Goal: Task Accomplishment & Management: Complete application form

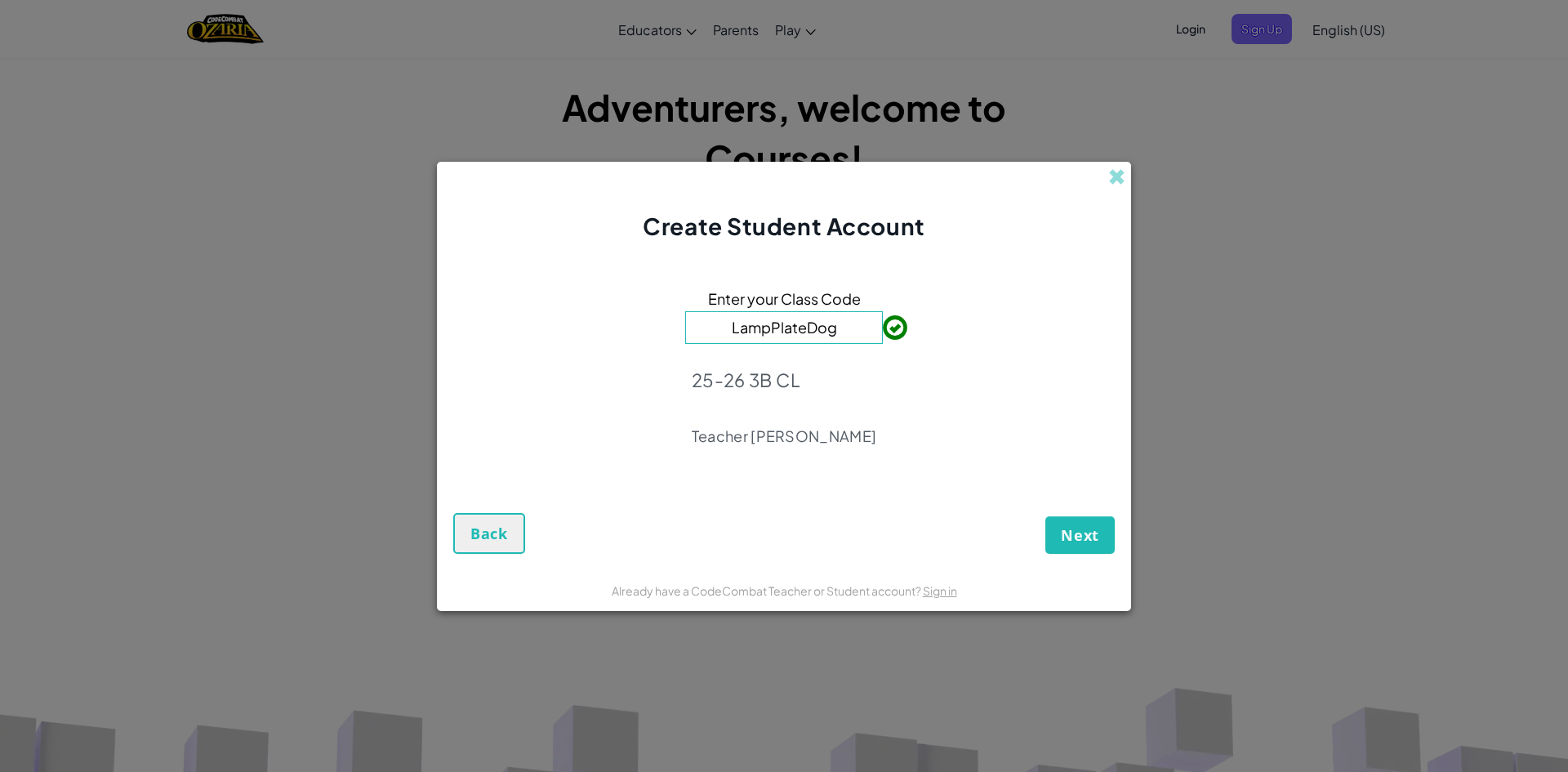
click at [856, 325] on input "LampPlateDog" at bounding box center [784, 328] width 197 height 33
click at [1075, 529] on span "Next" at bounding box center [1080, 535] width 38 height 19
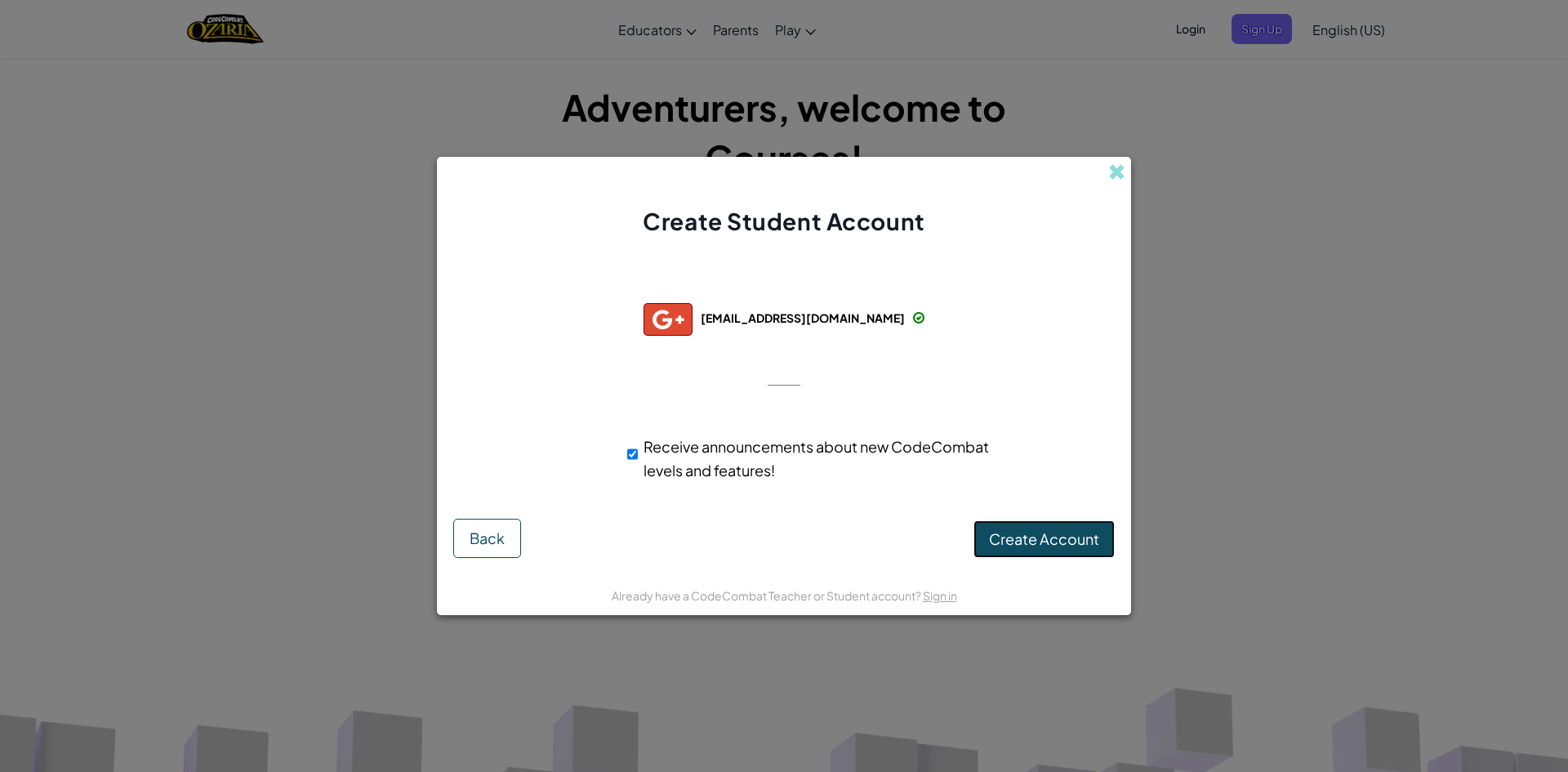
click at [1074, 533] on span "Create Account" at bounding box center [1044, 539] width 110 height 19
click at [995, 542] on button "Create Account" at bounding box center [1044, 539] width 141 height 37
click at [1005, 528] on button "Create Account" at bounding box center [1044, 539] width 141 height 37
click at [1027, 533] on button "Create Account" at bounding box center [1044, 539] width 141 height 37
click at [797, 336] on div "Successfully connected with: [EMAIL_ADDRESS][DOMAIN_NAME] [EMAIL_ADDRESS][DOMAI…" at bounding box center [784, 386] width 654 height 265
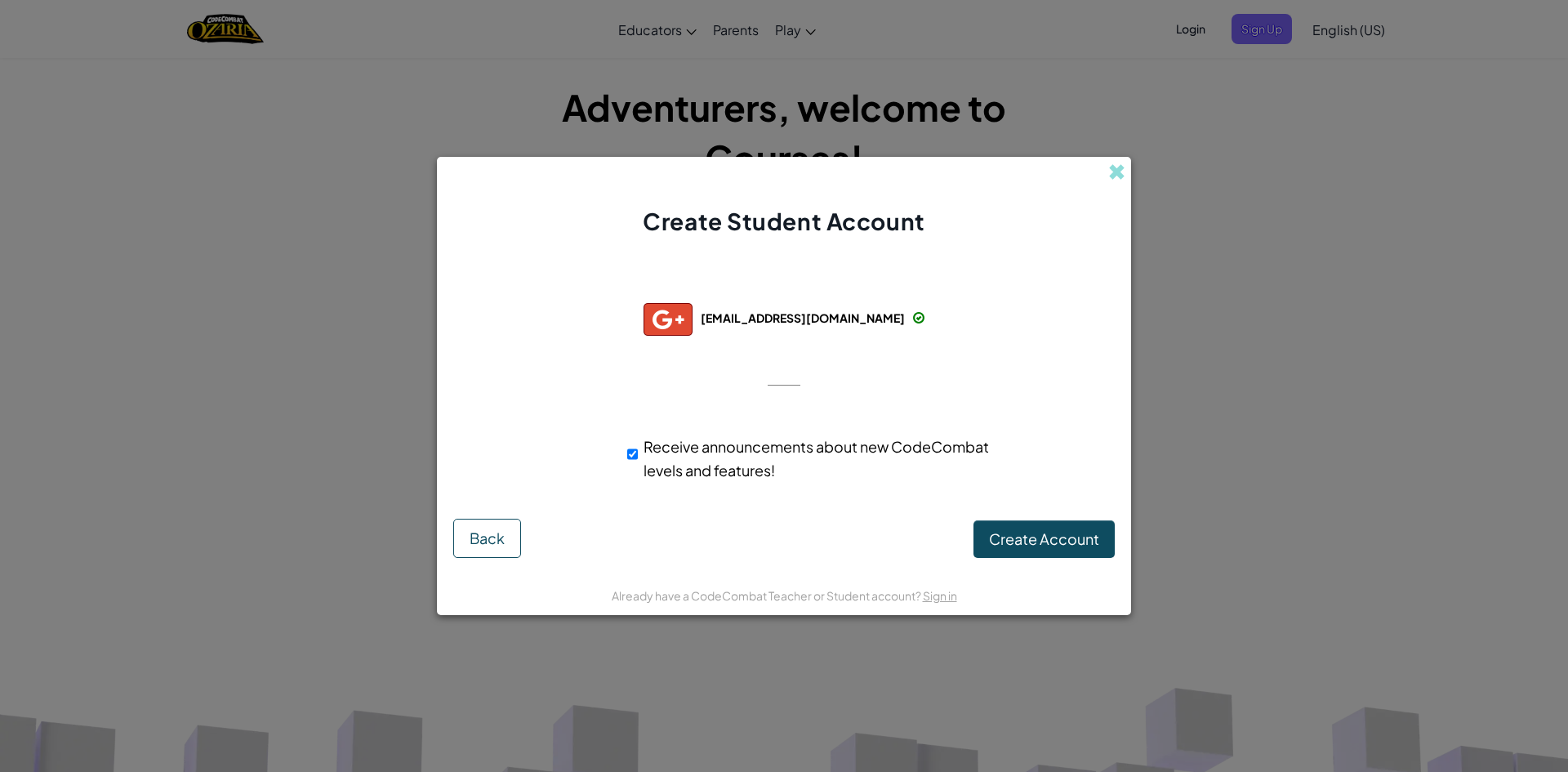
click at [808, 323] on span "[EMAIL_ADDRESS][DOMAIN_NAME]" at bounding box center [802, 317] width 204 height 14
click at [523, 528] on div "Create Account Back" at bounding box center [784, 538] width 661 height 39
click at [505, 536] on span "Back" at bounding box center [487, 538] width 35 height 19
click at [1031, 533] on span "Create Account" at bounding box center [1044, 539] width 110 height 19
click at [1029, 532] on button "Create Account" at bounding box center [1044, 539] width 141 height 37
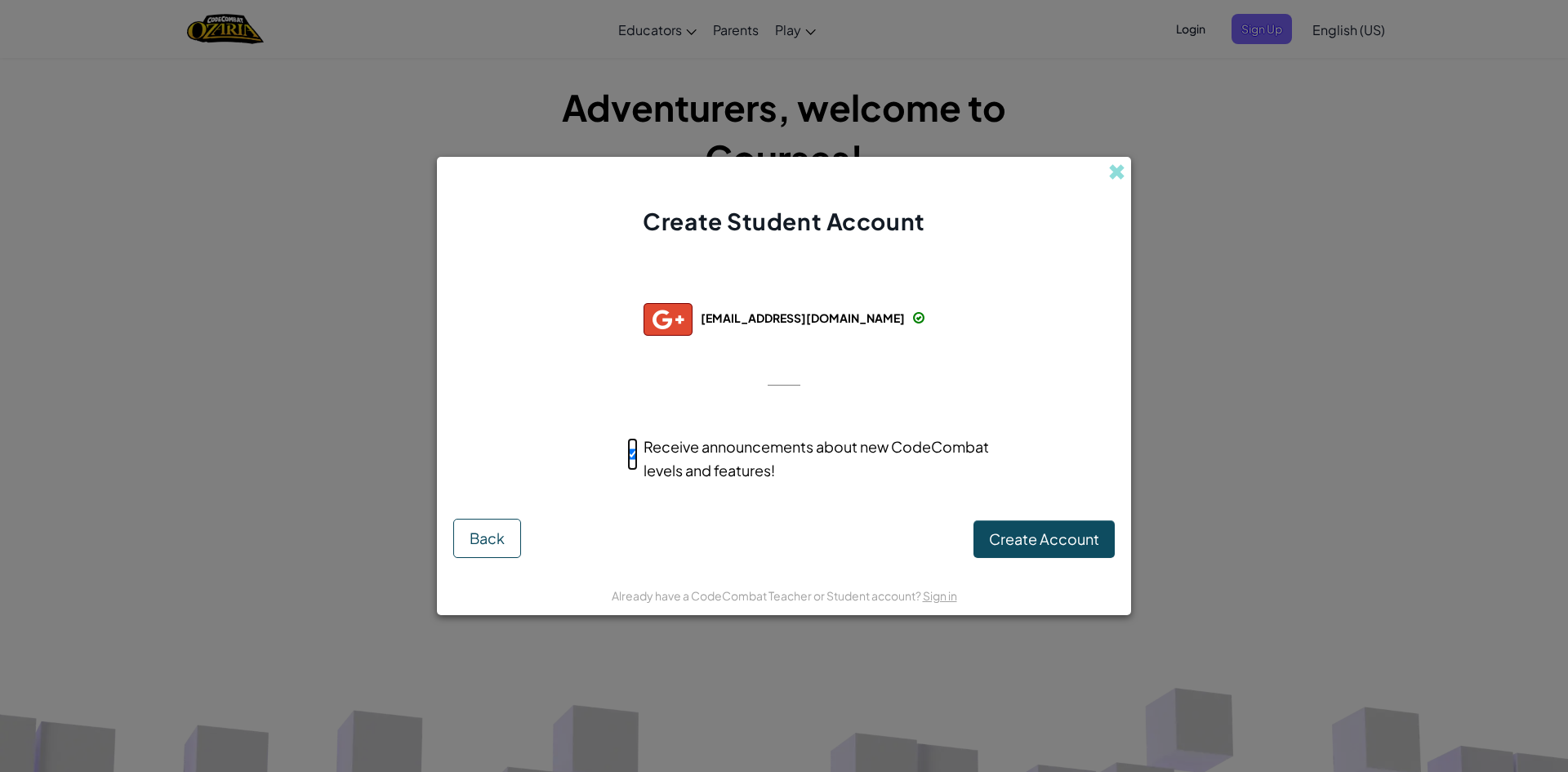
click at [629, 448] on input "Receive announcements about new CodeCombat levels and features!" at bounding box center [632, 455] width 11 height 33
click at [989, 559] on form "Successfully connected with: [EMAIL_ADDRESS][DOMAIN_NAME] [EMAIL_ADDRESS][DOMAI…" at bounding box center [784, 406] width 694 height 337
click at [1004, 543] on button "Create Account" at bounding box center [1044, 539] width 141 height 37
click at [625, 447] on div "Receive announcements about new CodeCombat levels and features!" at bounding box center [813, 458] width 395 height 63
drag, startPoint x: 769, startPoint y: 323, endPoint x: 742, endPoint y: 322, distance: 27.0
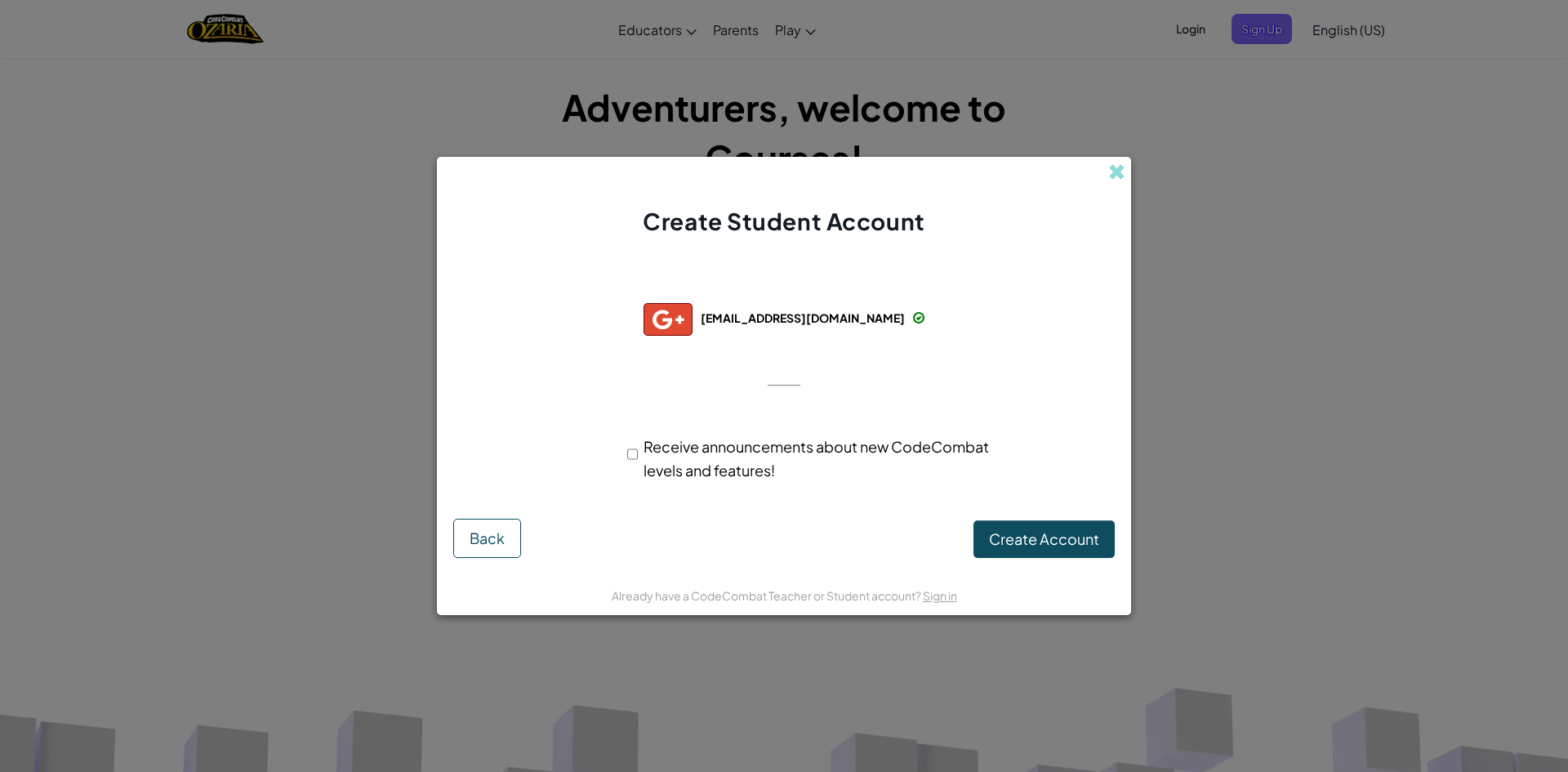
click at [770, 322] on span "[EMAIL_ADDRESS][DOMAIN_NAME]" at bounding box center [802, 317] width 204 height 14
click at [632, 454] on input "Receive announcements about new CodeCombat levels and features!" at bounding box center [632, 455] width 11 height 33
checkbox input "true"
click at [1014, 544] on button "Create Account" at bounding box center [1044, 539] width 141 height 37
drag, startPoint x: 745, startPoint y: 207, endPoint x: 886, endPoint y: 171, distance: 145.5
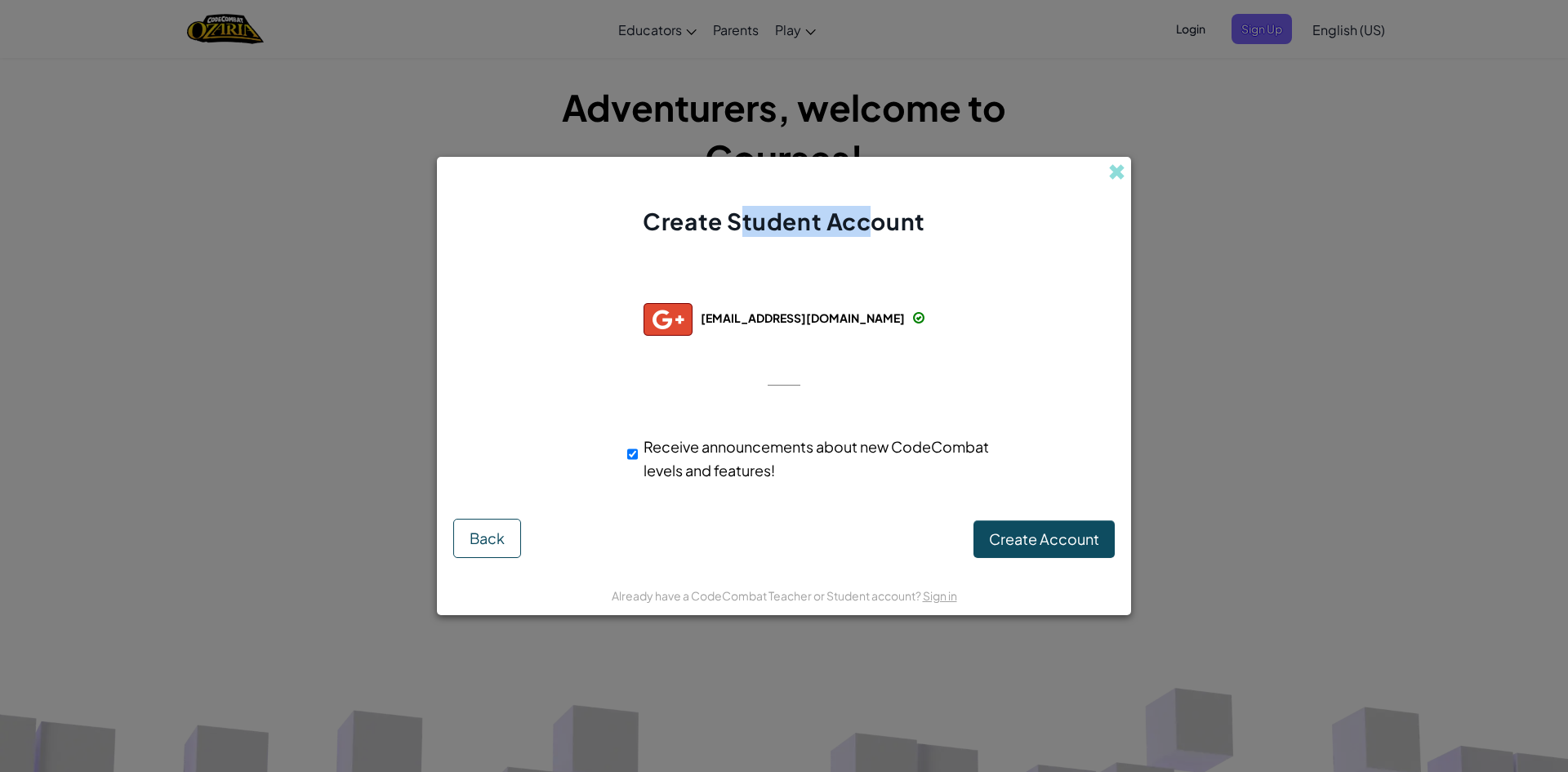
click at [874, 172] on div "Create Student Account" at bounding box center [784, 198] width 694 height 81
click at [1108, 165] on div "Create Student Account" at bounding box center [784, 198] width 694 height 81
click at [1121, 167] on span at bounding box center [1117, 172] width 17 height 17
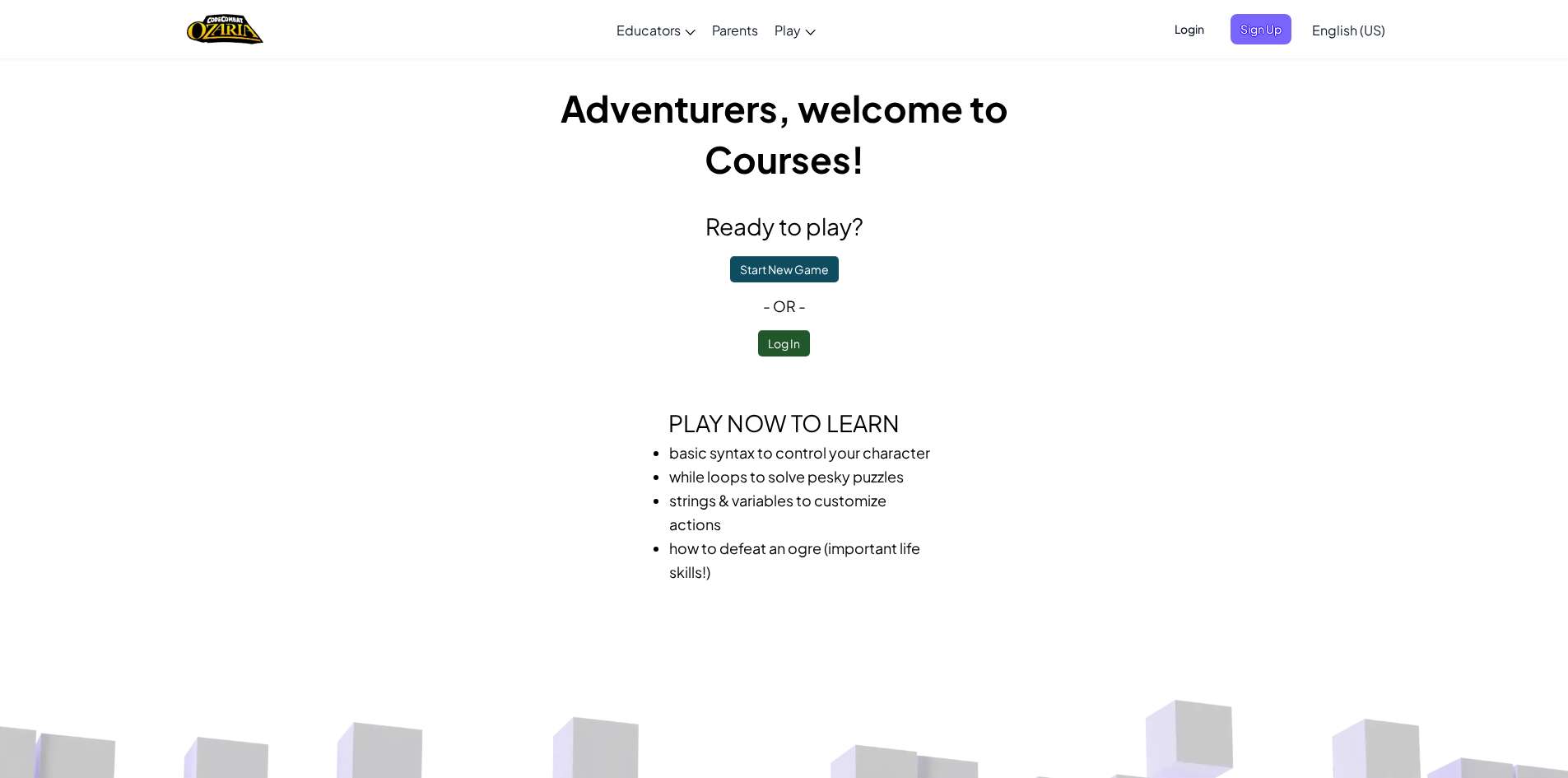
click at [1250, 46] on div "Login Sign Up English ([GEOGRAPHIC_DATA]) English ([GEOGRAPHIC_DATA]) English (…" at bounding box center [1274, 30] width 237 height 44
click at [1254, 40] on span "Sign Up" at bounding box center [1261, 29] width 61 height 31
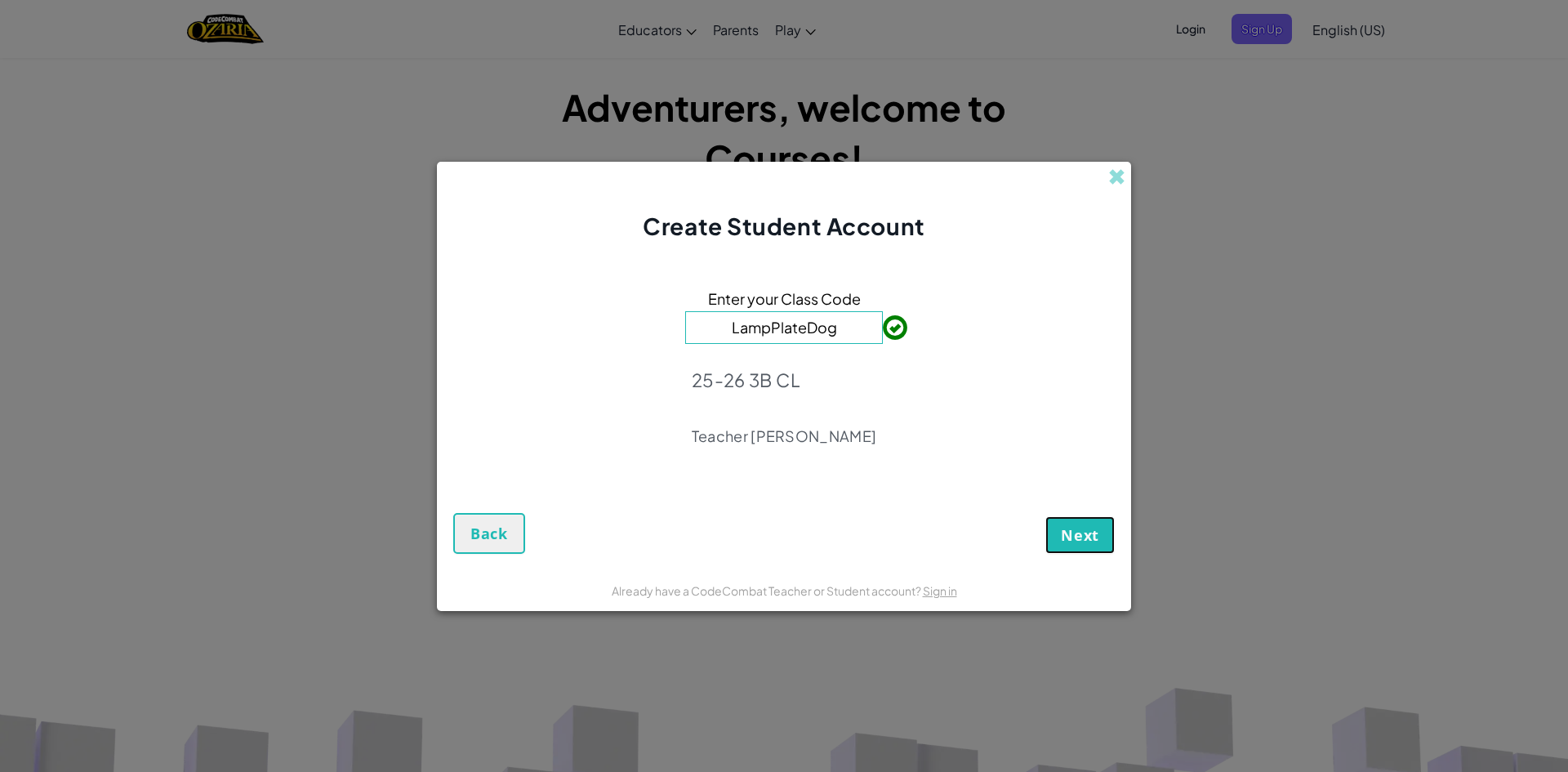
click at [1067, 528] on span "Next" at bounding box center [1080, 535] width 38 height 19
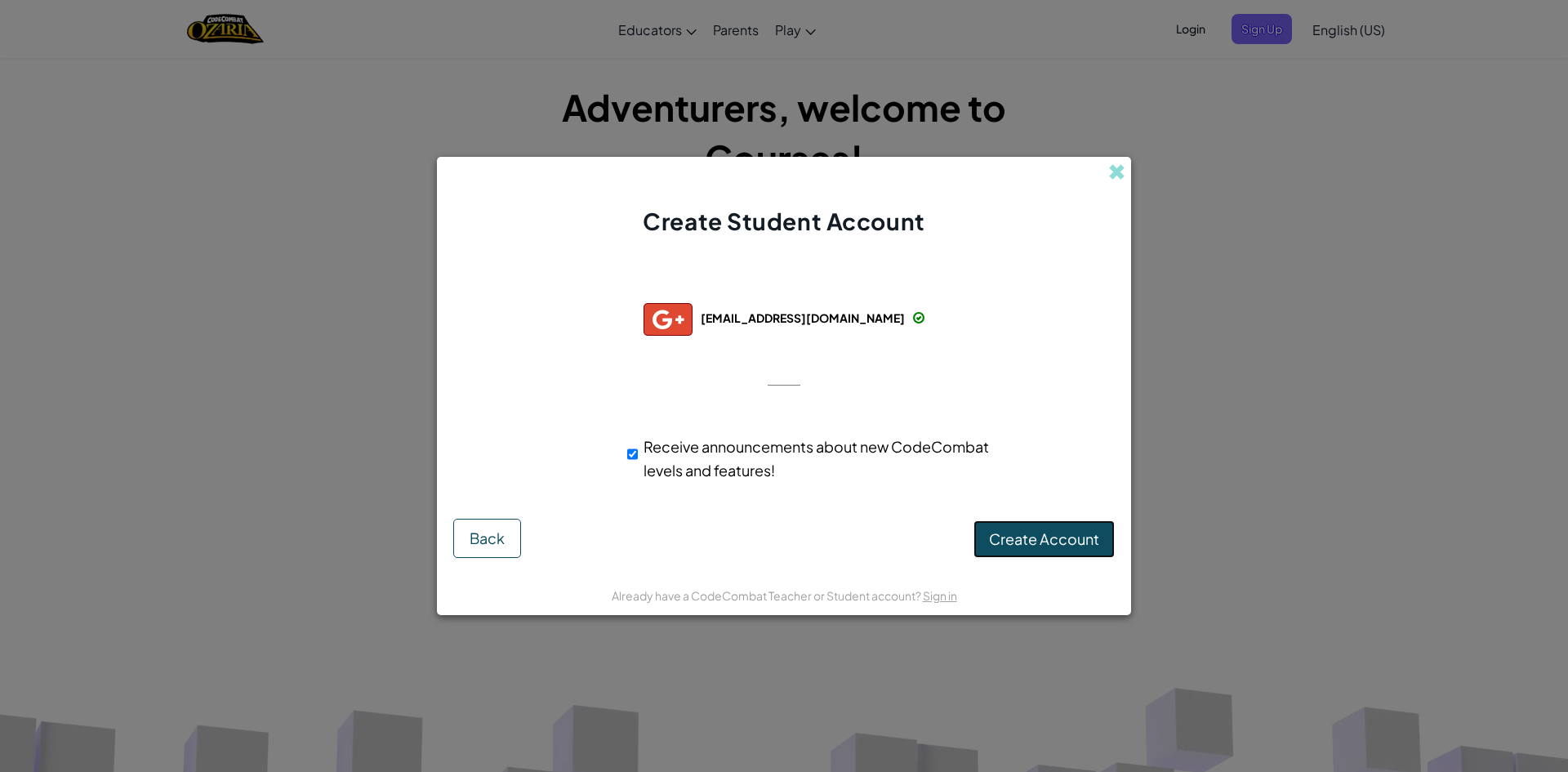
click at [1032, 528] on button "Create Account" at bounding box center [1044, 539] width 141 height 37
click at [1108, 164] on div "Create Student Account" at bounding box center [784, 198] width 694 height 81
click at [1120, 170] on span at bounding box center [1117, 172] width 17 height 17
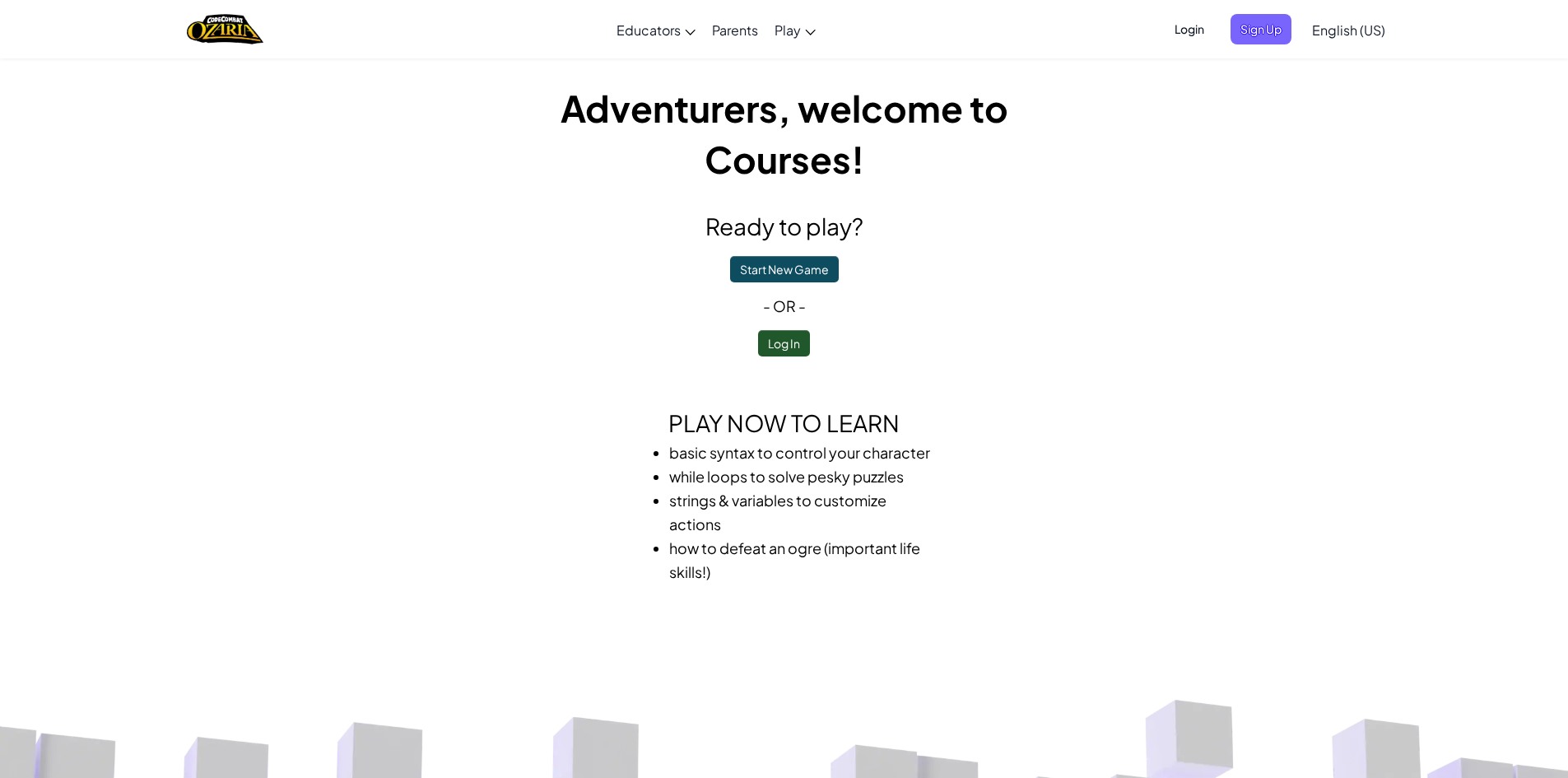
click at [1198, 19] on span "Login" at bounding box center [1189, 29] width 49 height 31
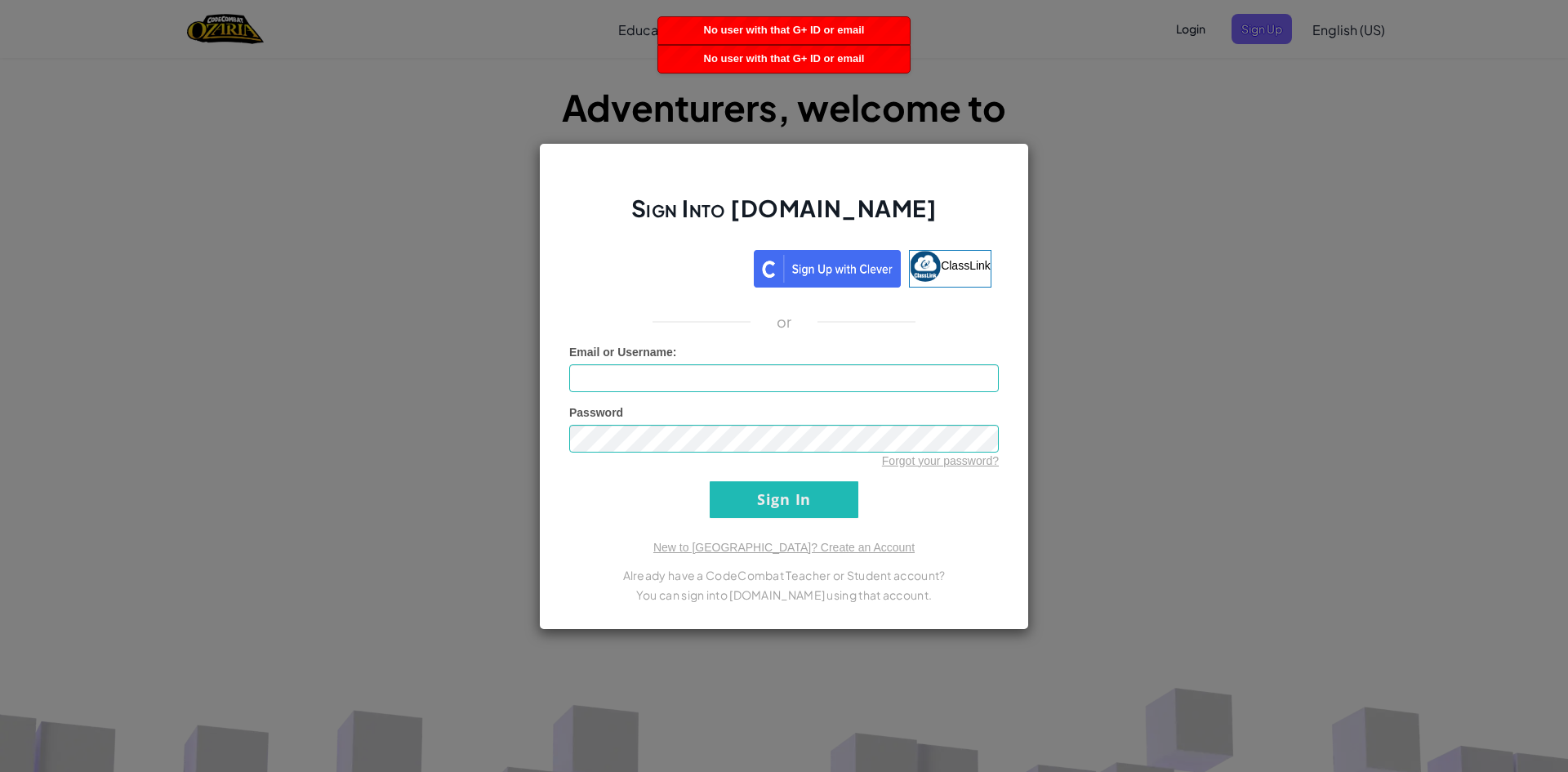
click at [1000, 163] on div "Sign Into [DOMAIN_NAME] ClassLink or Unknown Error Email or Username : Password…" at bounding box center [783, 386] width 490 height 487
click at [1017, 160] on div "Sign Into [DOMAIN_NAME] ClassLink or Unknown Error Email or Username : Password…" at bounding box center [783, 386] width 490 height 487
click at [745, 585] on p "You can sign into [DOMAIN_NAME] using that account." at bounding box center [784, 595] width 429 height 19
drag, startPoint x: 634, startPoint y: 156, endPoint x: 685, endPoint y: 154, distance: 51.0
click at [684, 154] on div "Sign Into [DOMAIN_NAME] ClassLink or Unknown Error Email or Username : Password…" at bounding box center [783, 386] width 490 height 487
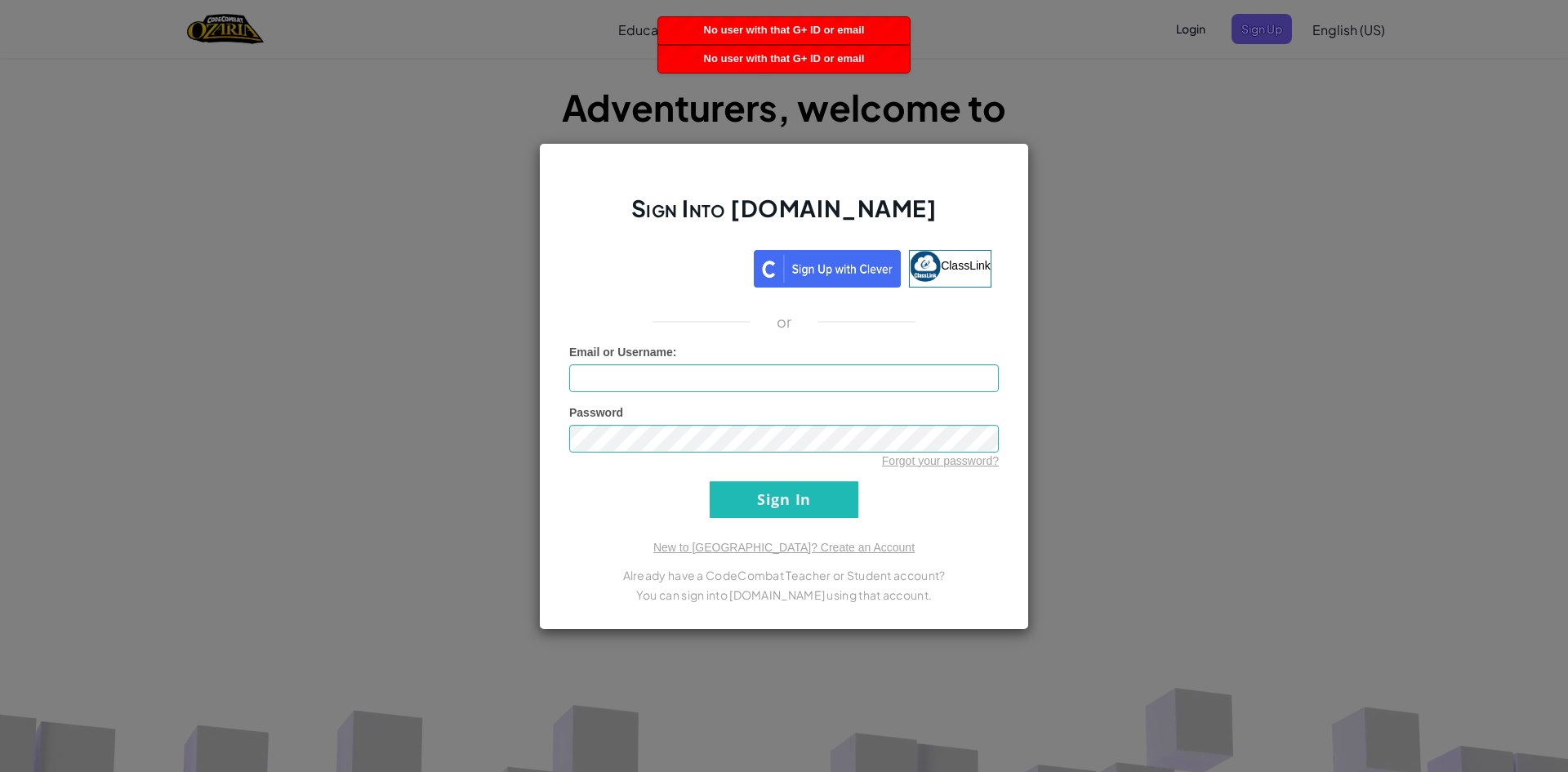
click at [1167, 25] on div "Sign Into [DOMAIN_NAME] ClassLink or Unknown Error Email or Username : Password…" at bounding box center [784, 386] width 1568 height 772
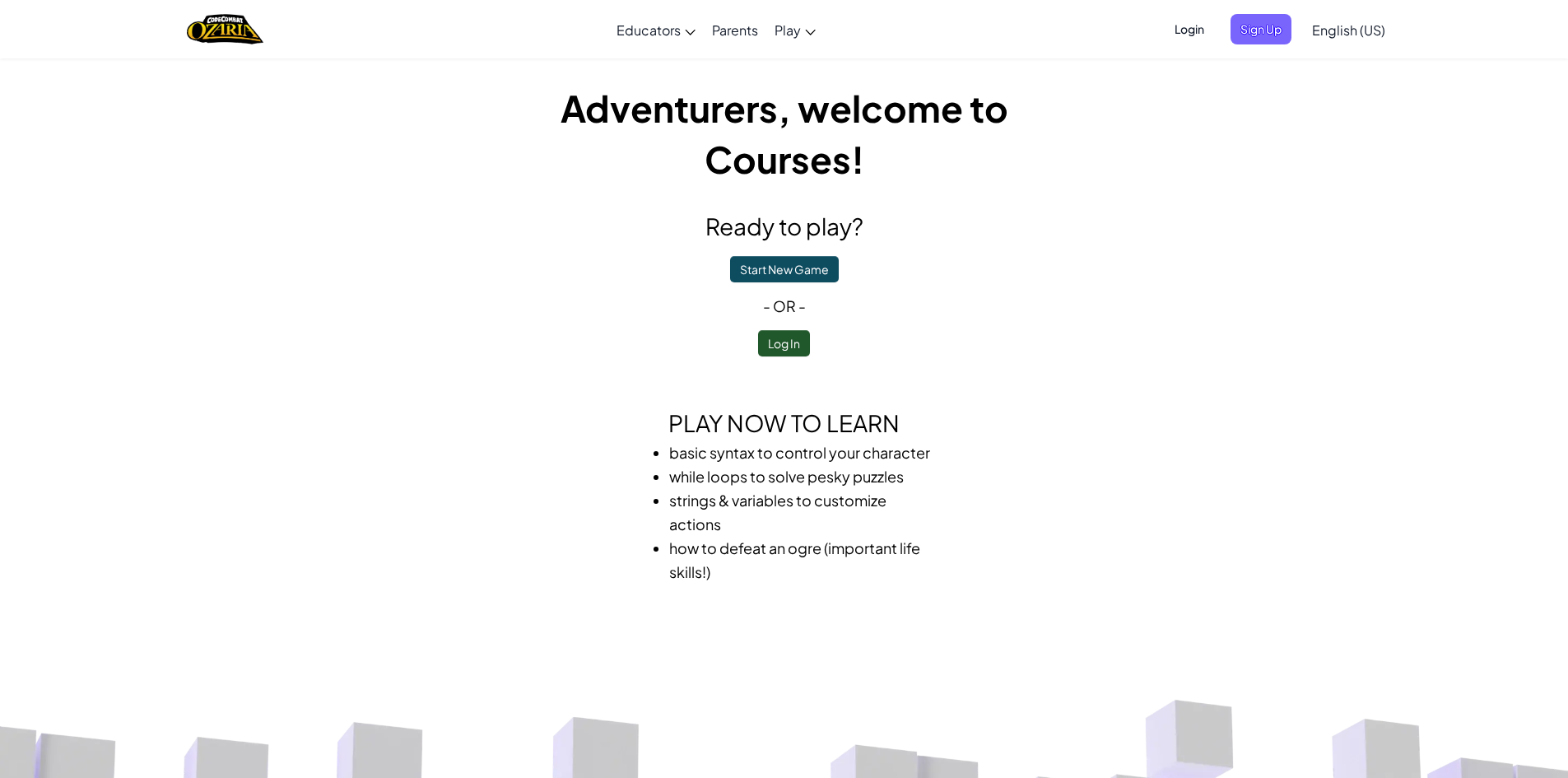
click at [1195, 31] on span "Login" at bounding box center [1189, 29] width 49 height 31
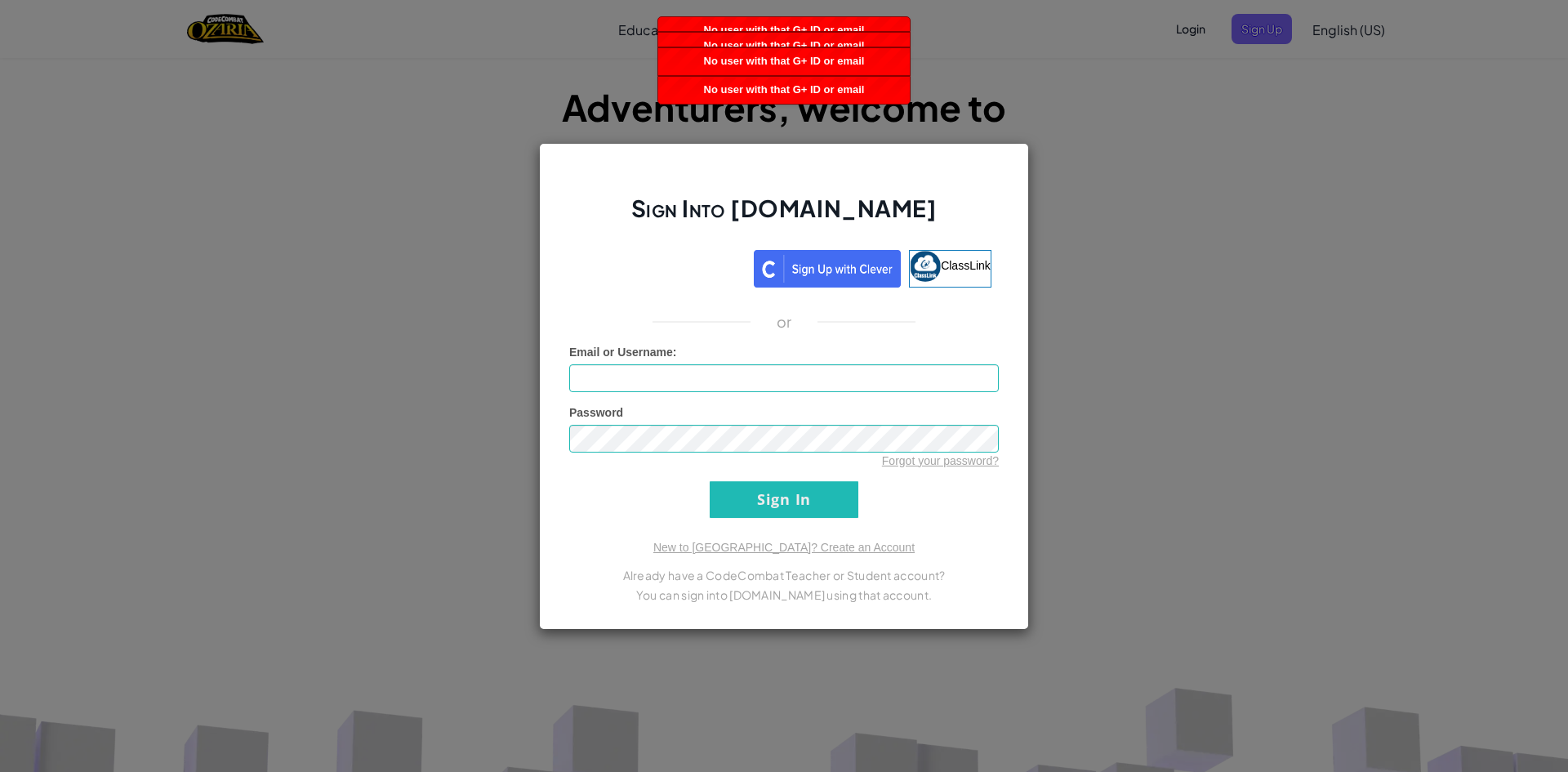
click at [1097, 106] on div "Sign Into [DOMAIN_NAME] ClassLink or Unknown Error Email or Username : Password…" at bounding box center [784, 386] width 1568 height 772
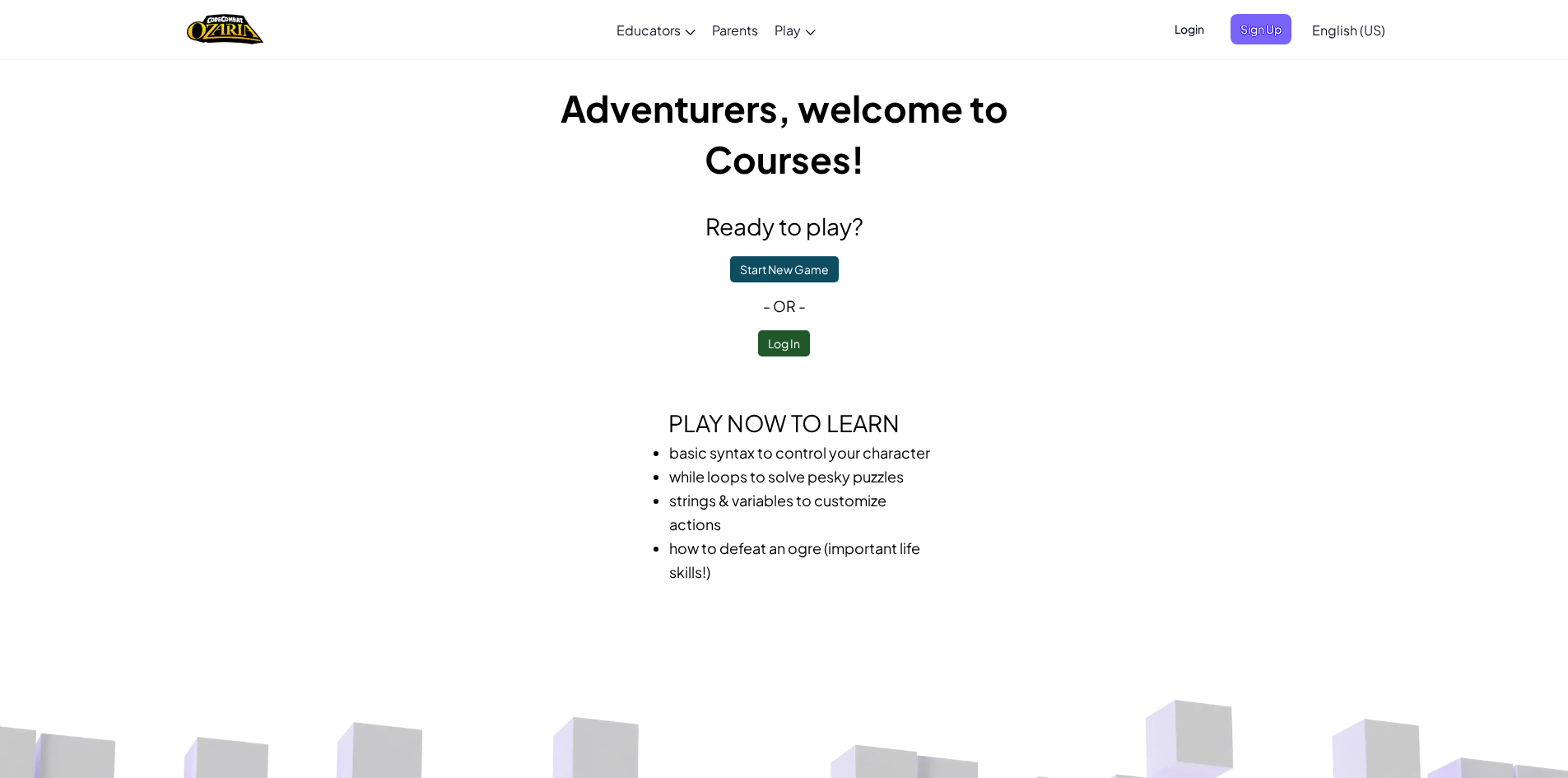
click at [1245, 46] on div "Login Sign Up English ([GEOGRAPHIC_DATA]) English ([GEOGRAPHIC_DATA]) English (…" at bounding box center [1274, 30] width 237 height 44
click at [1243, 40] on span "Sign Up" at bounding box center [1261, 29] width 61 height 31
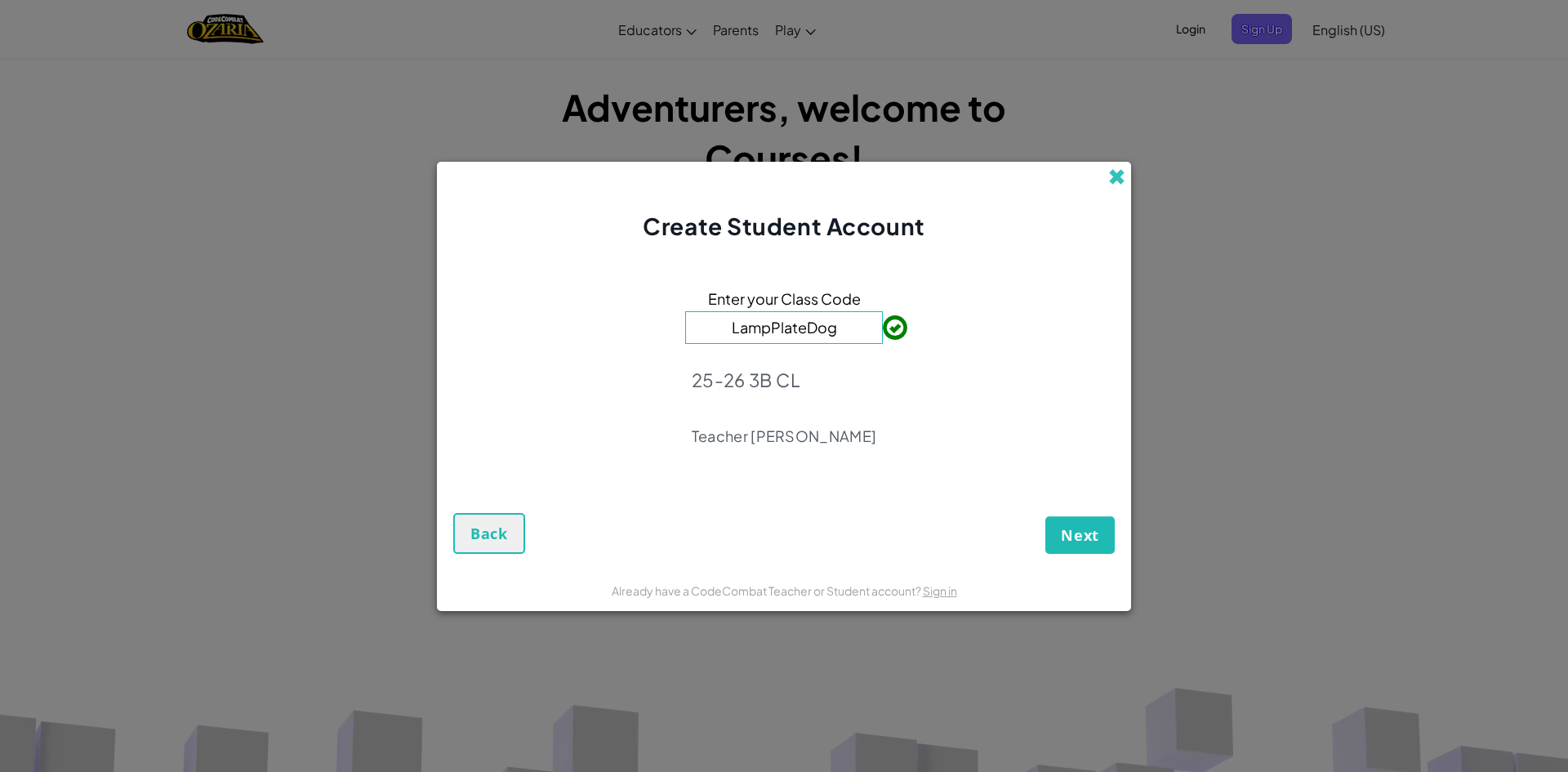
click at [1116, 169] on span at bounding box center [1117, 177] width 17 height 17
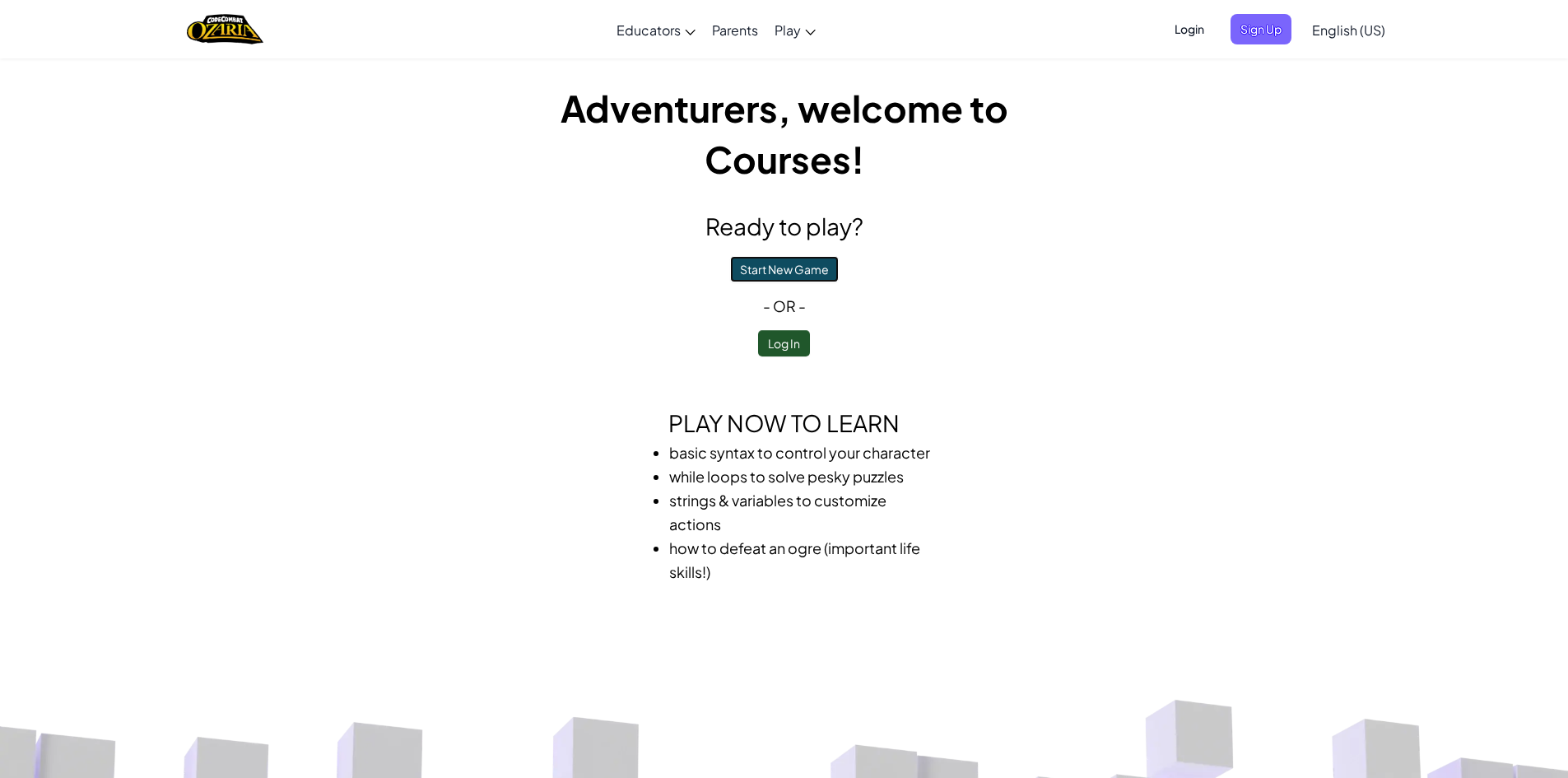
click at [782, 271] on button "Start New Game" at bounding box center [784, 269] width 108 height 26
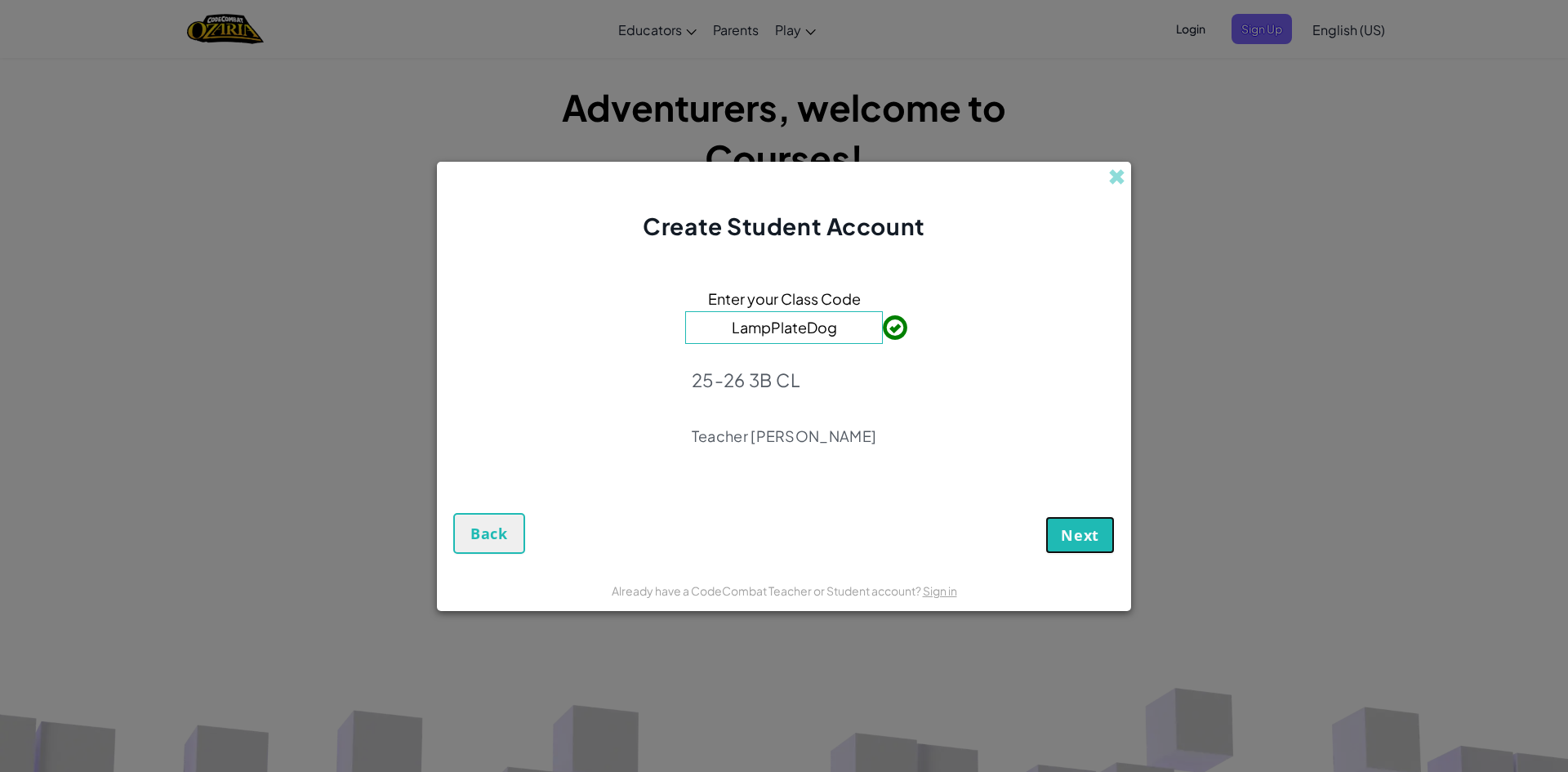
click at [1053, 547] on button "Next" at bounding box center [1080, 534] width 69 height 37
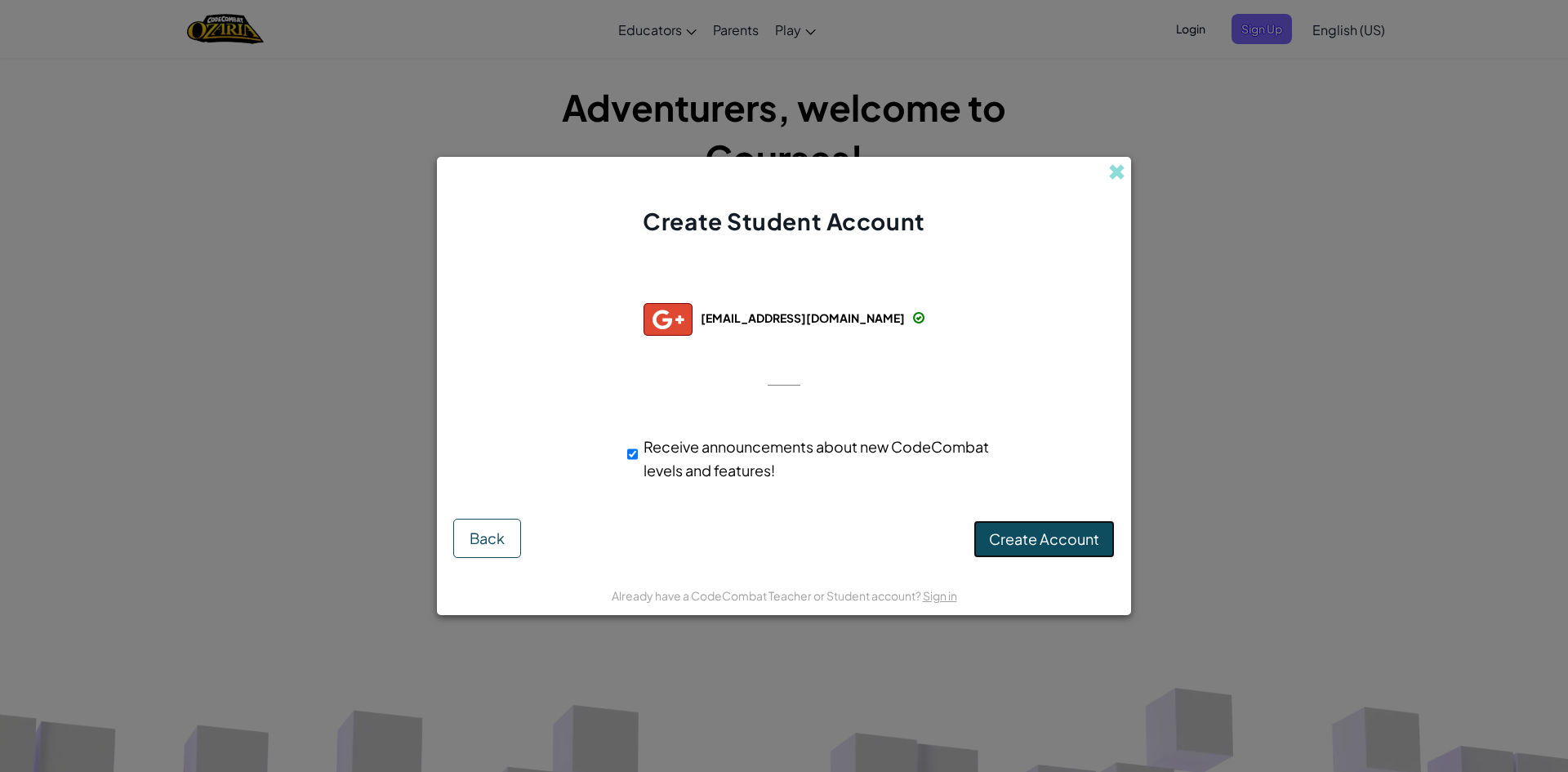
click at [1032, 537] on span "Create Account" at bounding box center [1044, 539] width 110 height 19
click at [1026, 534] on button "Create Account" at bounding box center [1044, 539] width 141 height 37
click at [1058, 211] on div "Create Student Account Successfully connected with: [EMAIL_ADDRESS][DOMAIN_NAME…" at bounding box center [784, 386] width 694 height 458
click at [1034, 542] on button "Create Account" at bounding box center [1044, 539] width 141 height 37
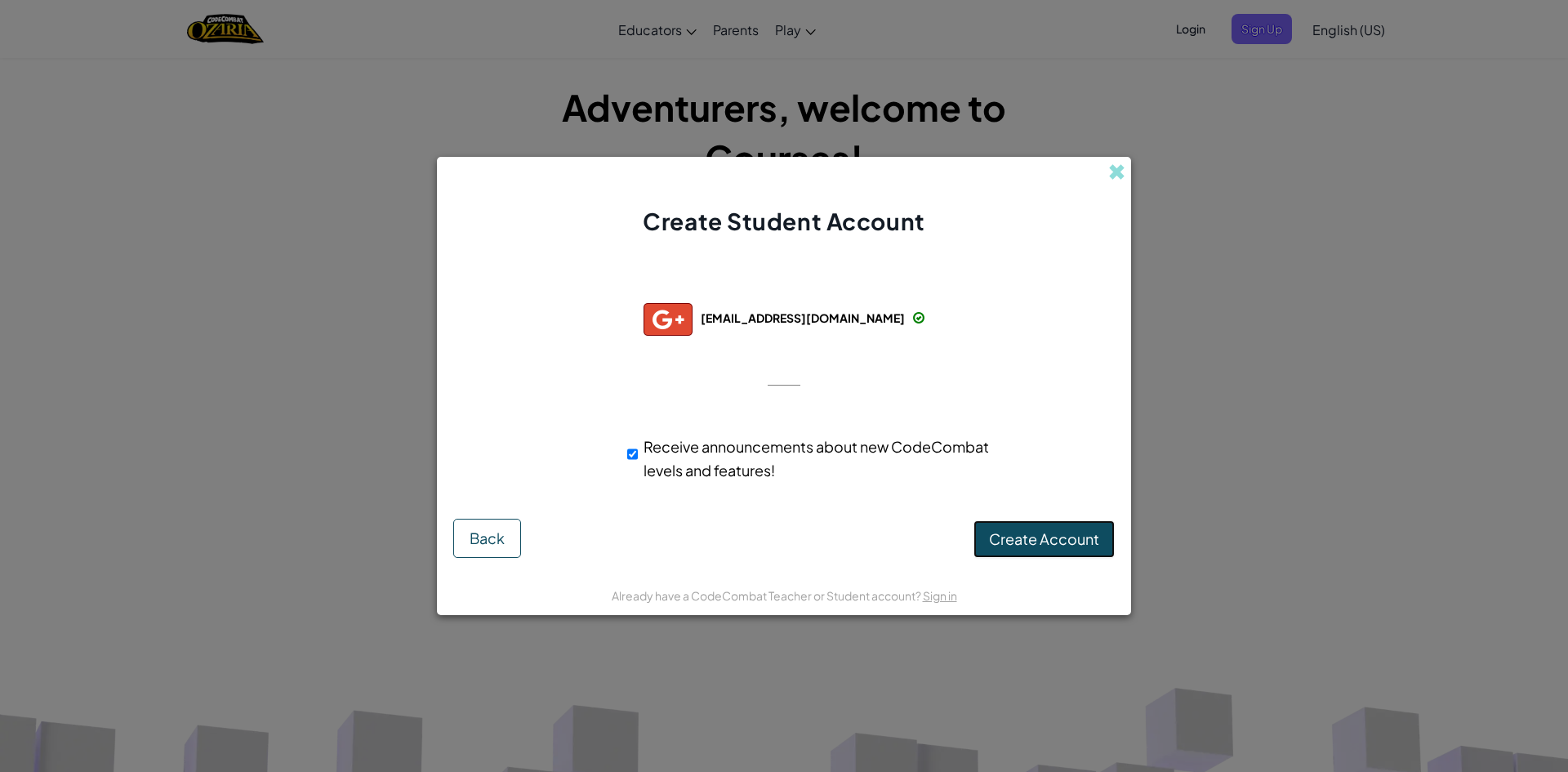
click at [1068, 547] on button "Create Account" at bounding box center [1044, 539] width 141 height 37
click at [1070, 535] on button "Create Account" at bounding box center [1044, 539] width 141 height 37
click at [1056, 529] on button "Create Account" at bounding box center [1044, 539] width 141 height 37
click at [1056, 534] on button "Create Account" at bounding box center [1044, 539] width 141 height 37
click at [918, 607] on div "Already have a CodeCombat Teacher or Student account? Sign in" at bounding box center [784, 595] width 694 height 41
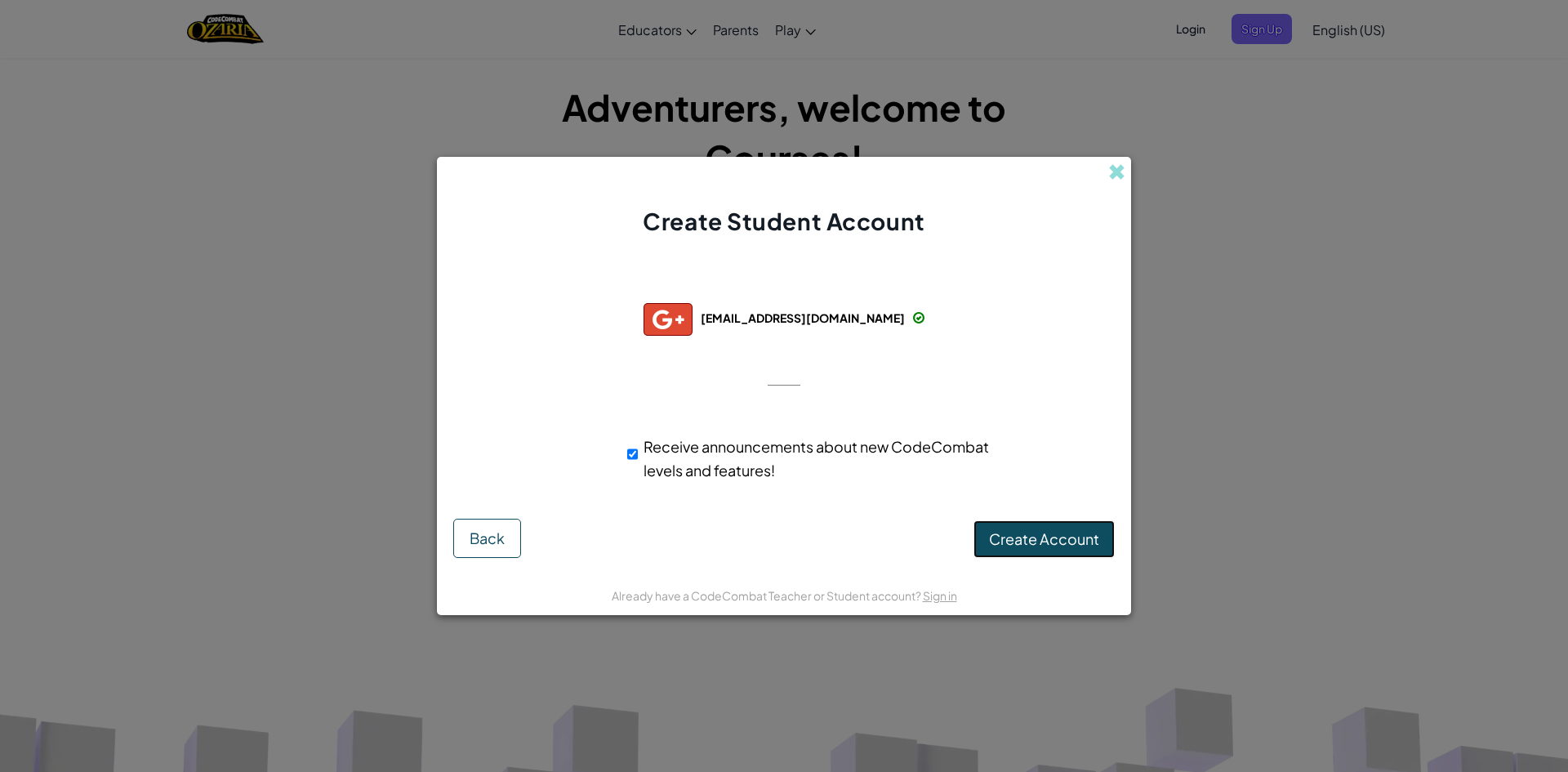
click at [1026, 544] on button "Create Account" at bounding box center [1044, 539] width 141 height 37
click at [469, 545] on button "Back" at bounding box center [487, 538] width 68 height 39
click at [1040, 544] on span "Create Account" at bounding box center [1044, 539] width 110 height 19
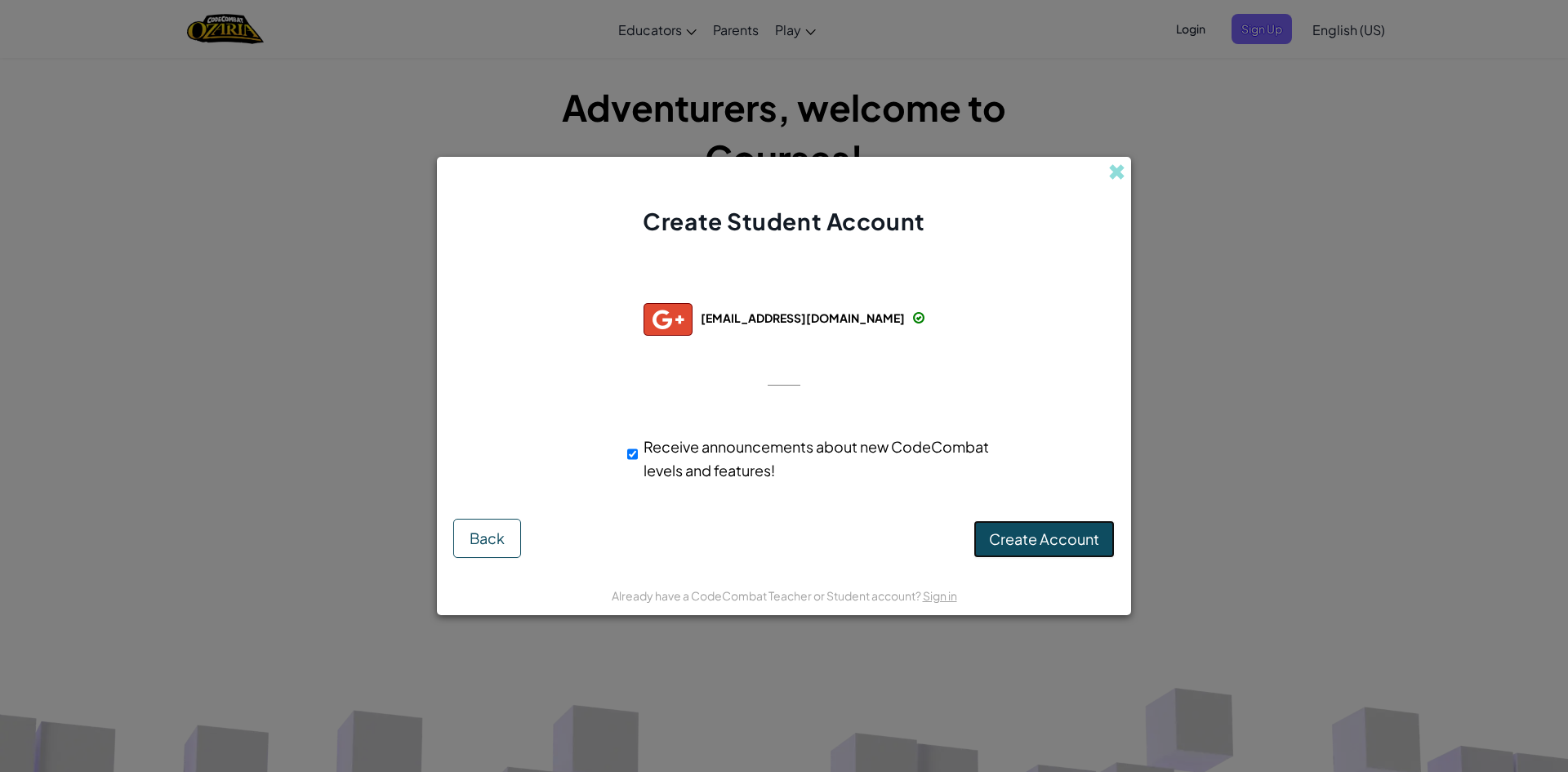
click at [1042, 533] on button "Create Account" at bounding box center [1044, 539] width 141 height 37
click at [1018, 537] on button "Create Account" at bounding box center [1044, 539] width 141 height 37
click at [999, 526] on button "Create Account" at bounding box center [1044, 539] width 141 height 37
click at [1121, 163] on span at bounding box center [1117, 172] width 17 height 17
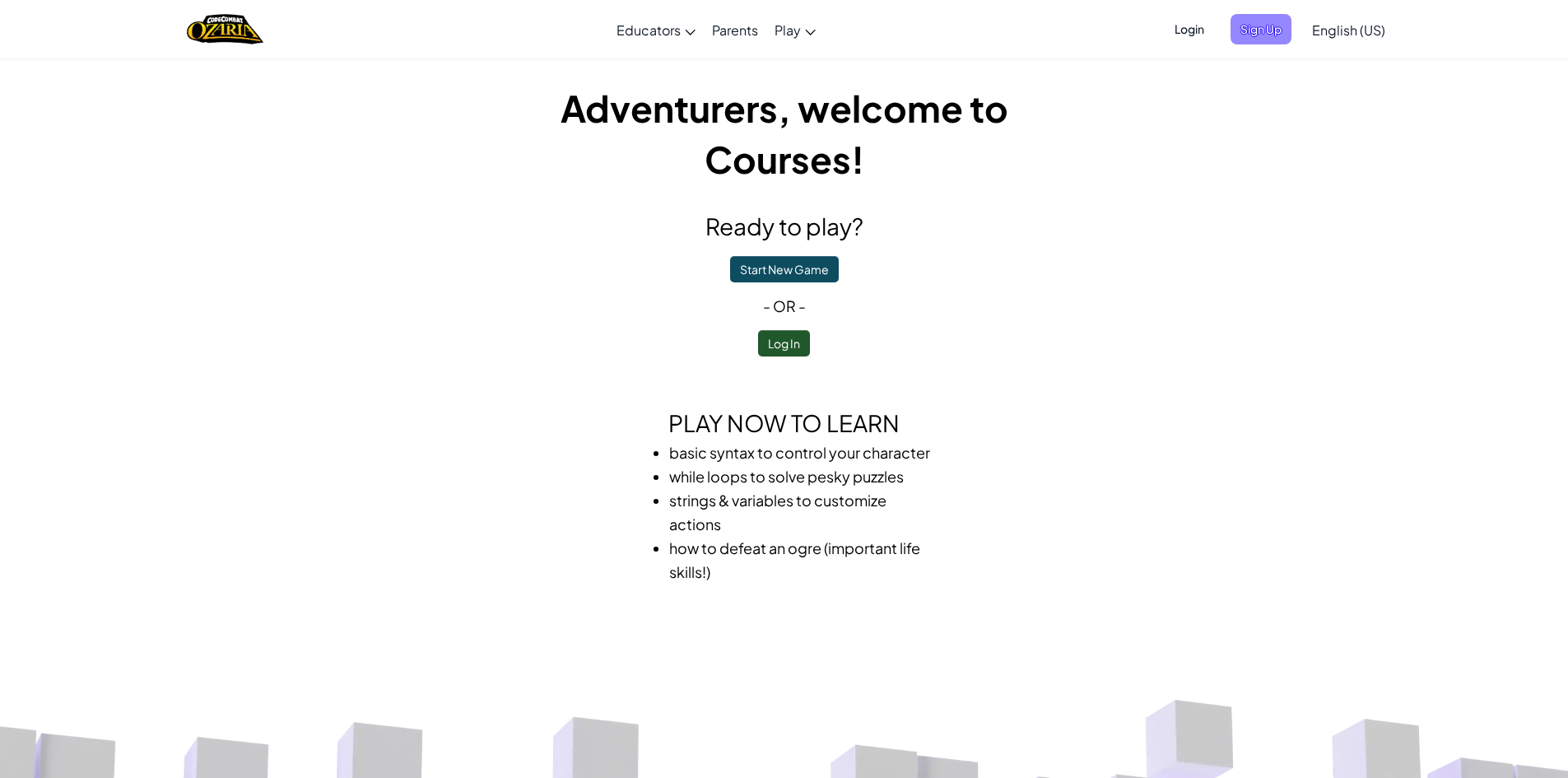
click at [1249, 25] on span "Sign Up" at bounding box center [1261, 29] width 61 height 31
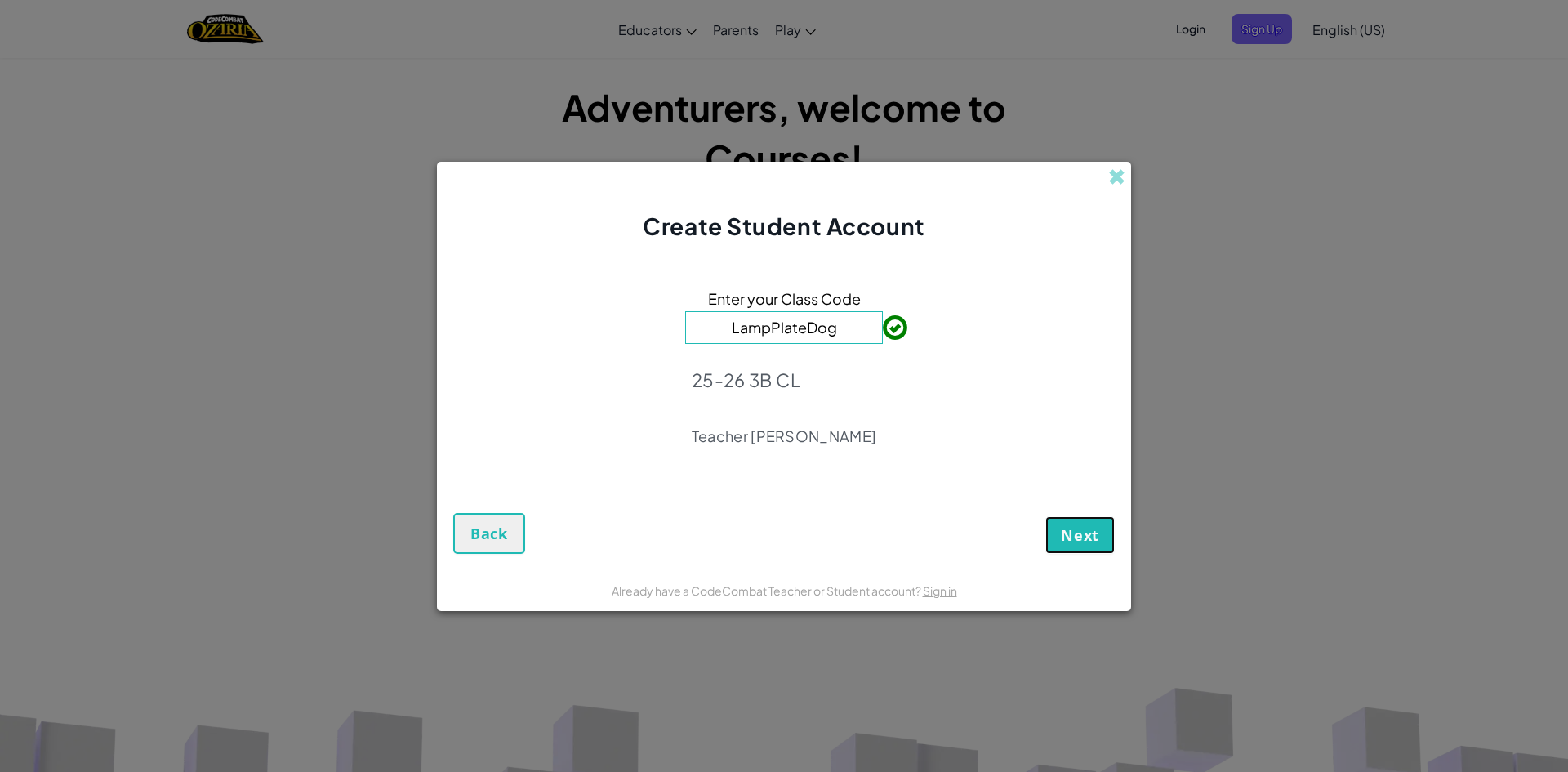
click at [1073, 542] on span "Next" at bounding box center [1080, 535] width 38 height 19
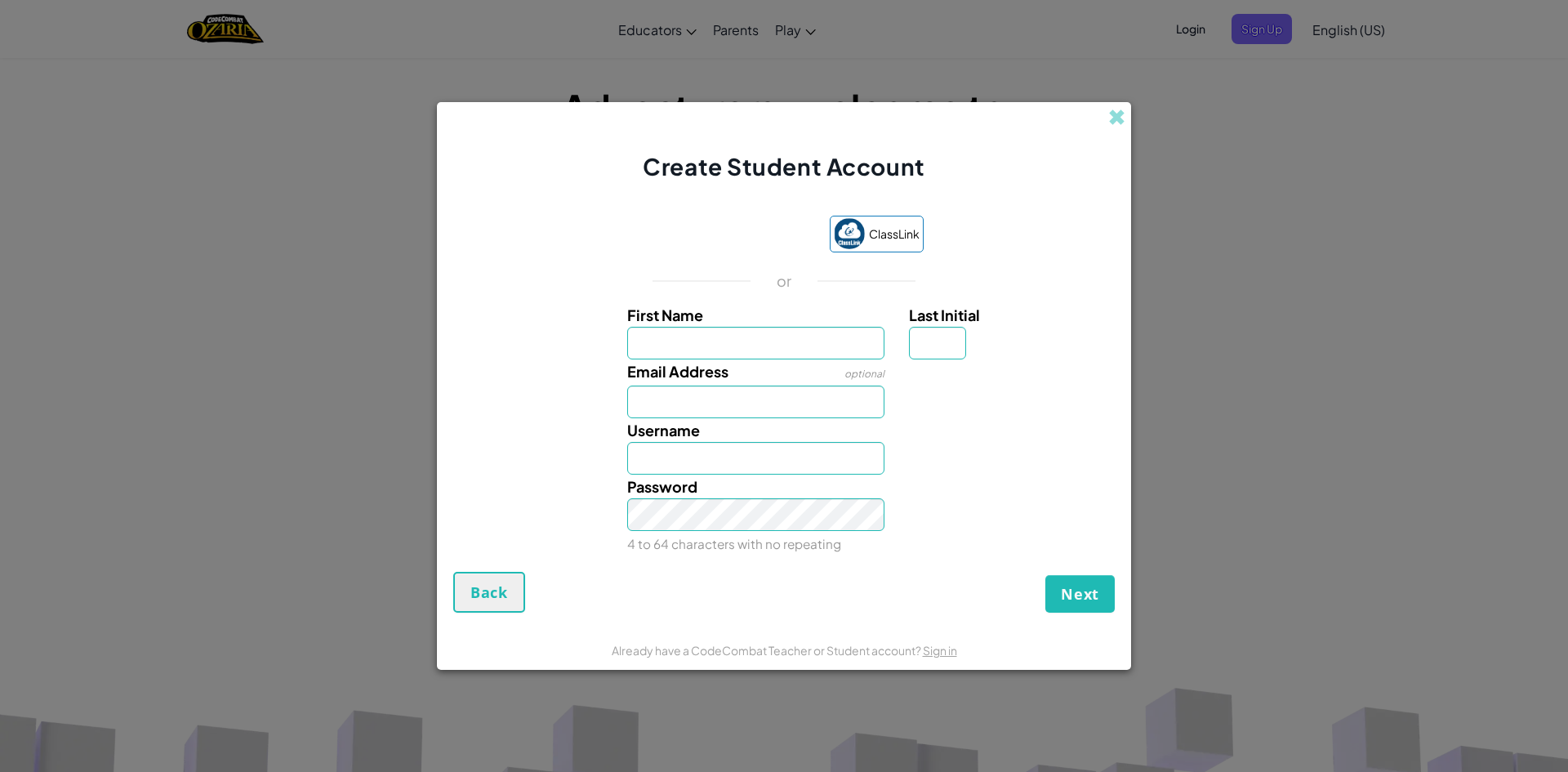
click at [1128, 120] on div "Create Student Account" at bounding box center [784, 143] width 694 height 81
click at [1119, 120] on span at bounding box center [1117, 117] width 17 height 17
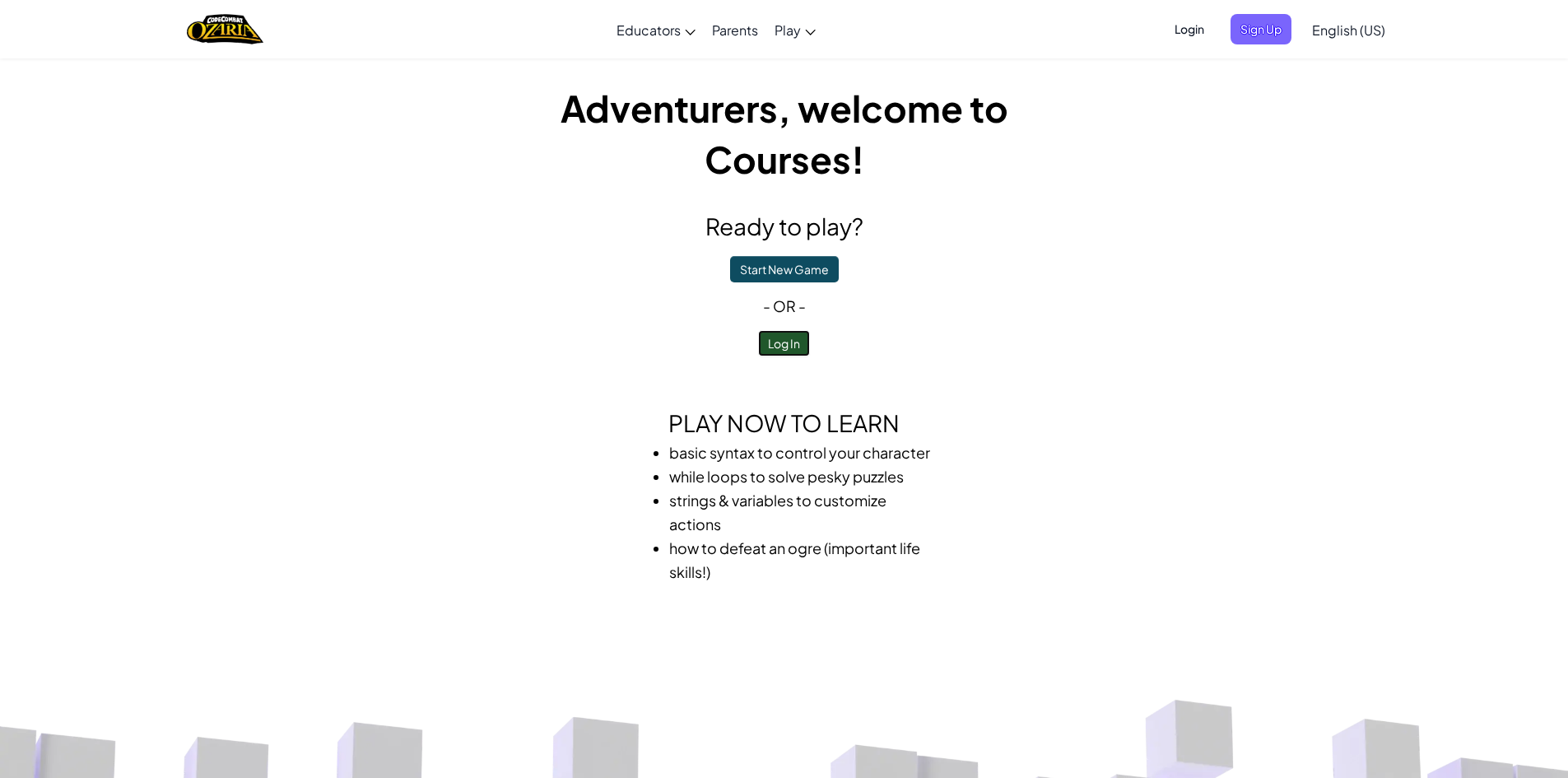
click at [785, 337] on button "Log In" at bounding box center [784, 343] width 52 height 26
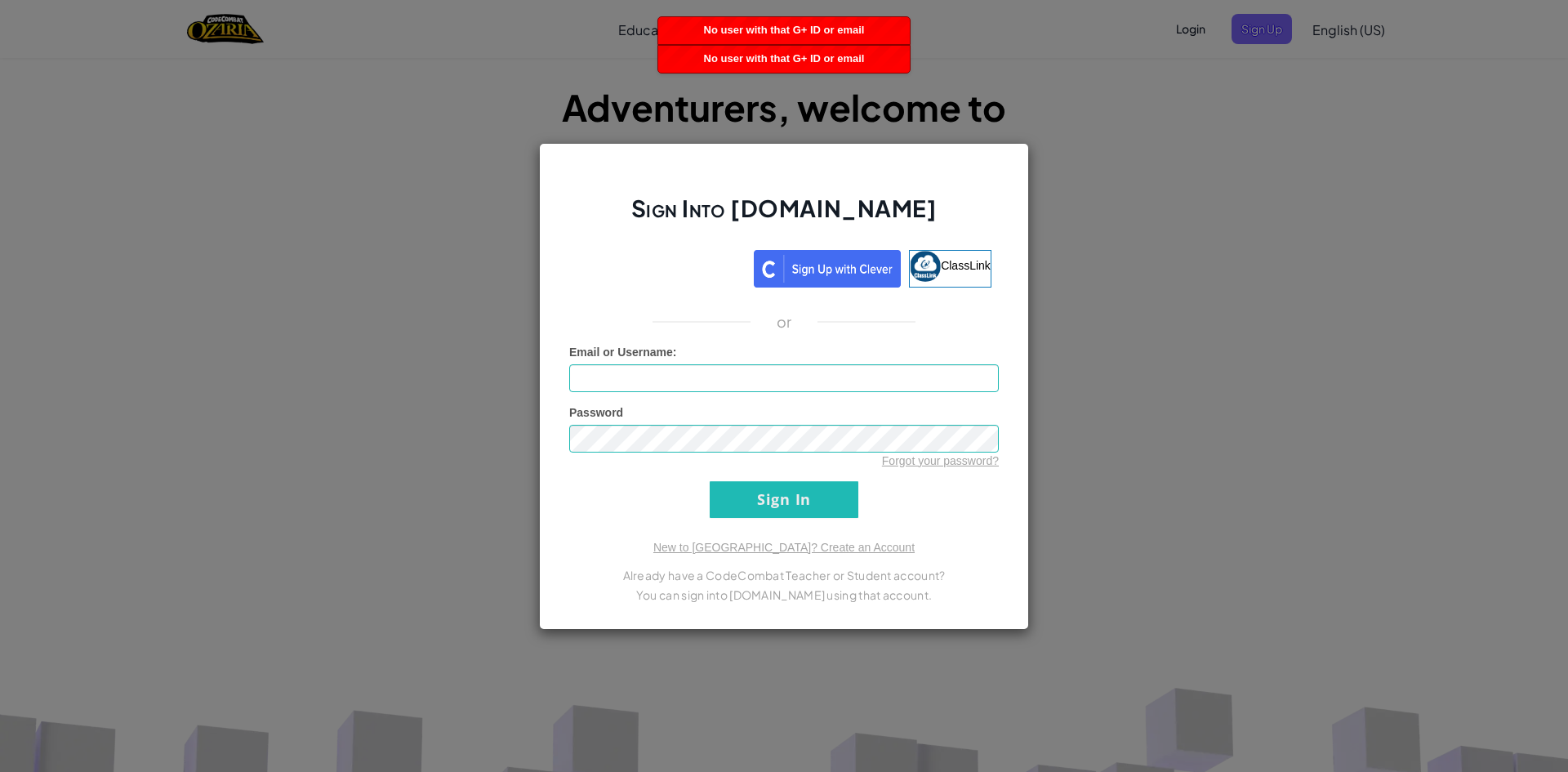
click at [1193, 279] on div "Sign Into [DOMAIN_NAME] ClassLink or Unknown Error Email or Username : Password…" at bounding box center [784, 386] width 1568 height 772
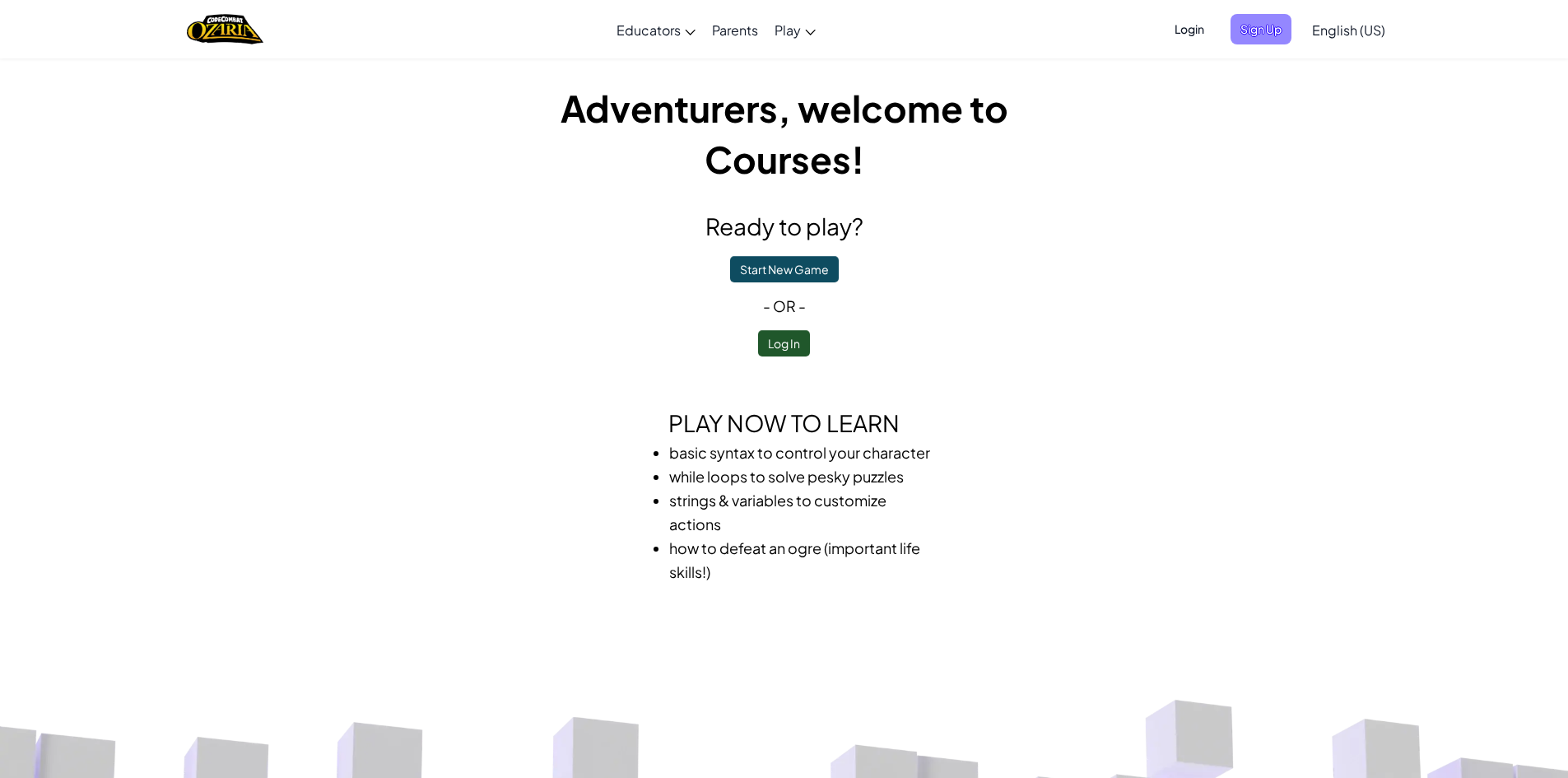
click at [1261, 40] on span "Sign Up" at bounding box center [1261, 29] width 61 height 31
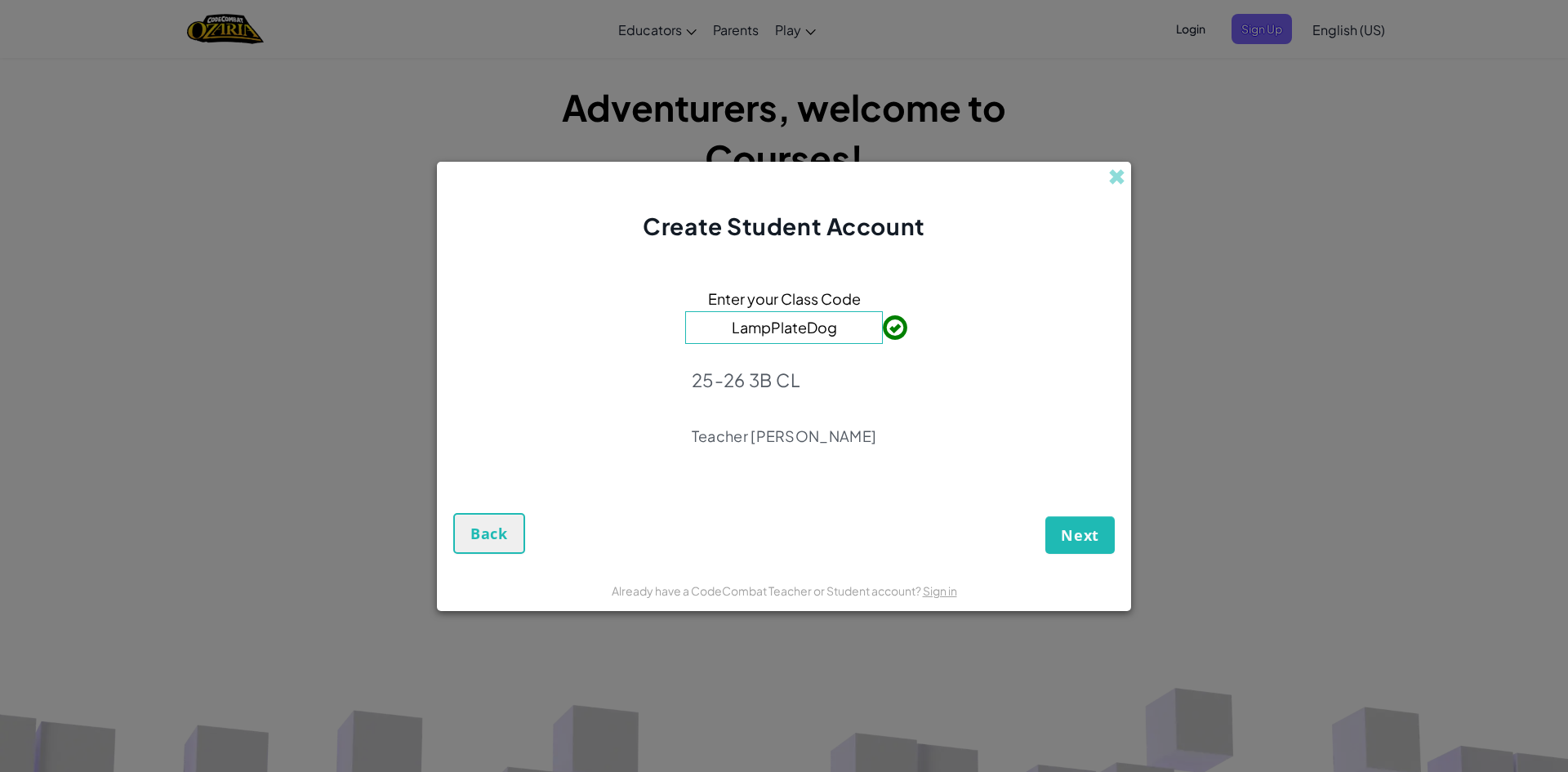
click at [1043, 549] on div "Next Back" at bounding box center [784, 520] width 661 height 69
click at [1073, 538] on span "Next" at bounding box center [1080, 535] width 38 height 19
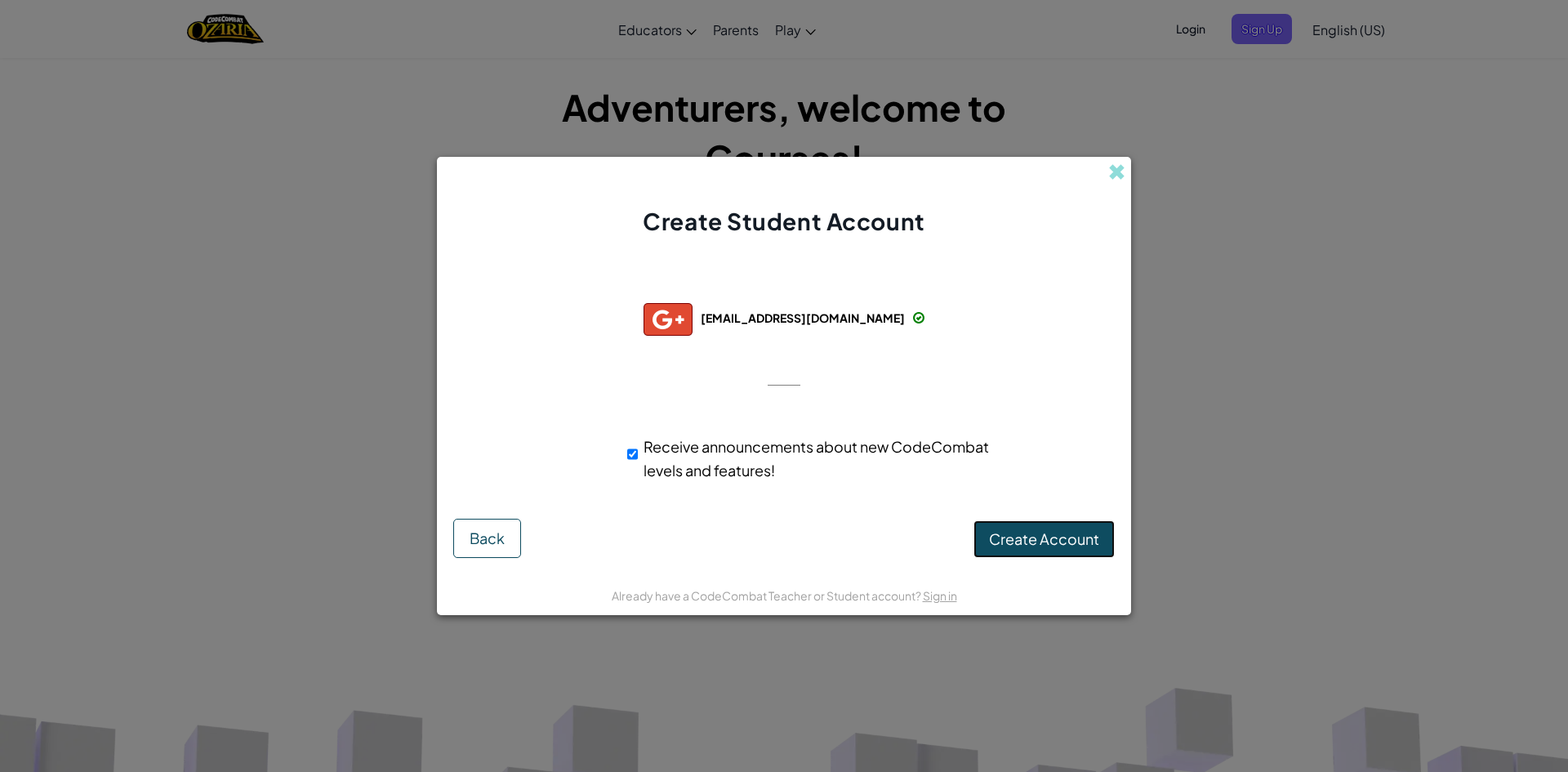
click at [1006, 533] on span "Create Account" at bounding box center [1044, 539] width 110 height 19
click at [1006, 533] on button "Create Account" at bounding box center [1044, 539] width 141 height 37
click at [1005, 533] on button "Create Account" at bounding box center [1044, 539] width 141 height 37
click at [1005, 533] on div "Creating Account... Back" at bounding box center [784, 538] width 661 height 39
click at [1005, 533] on div "Create Account Back" at bounding box center [784, 538] width 661 height 39
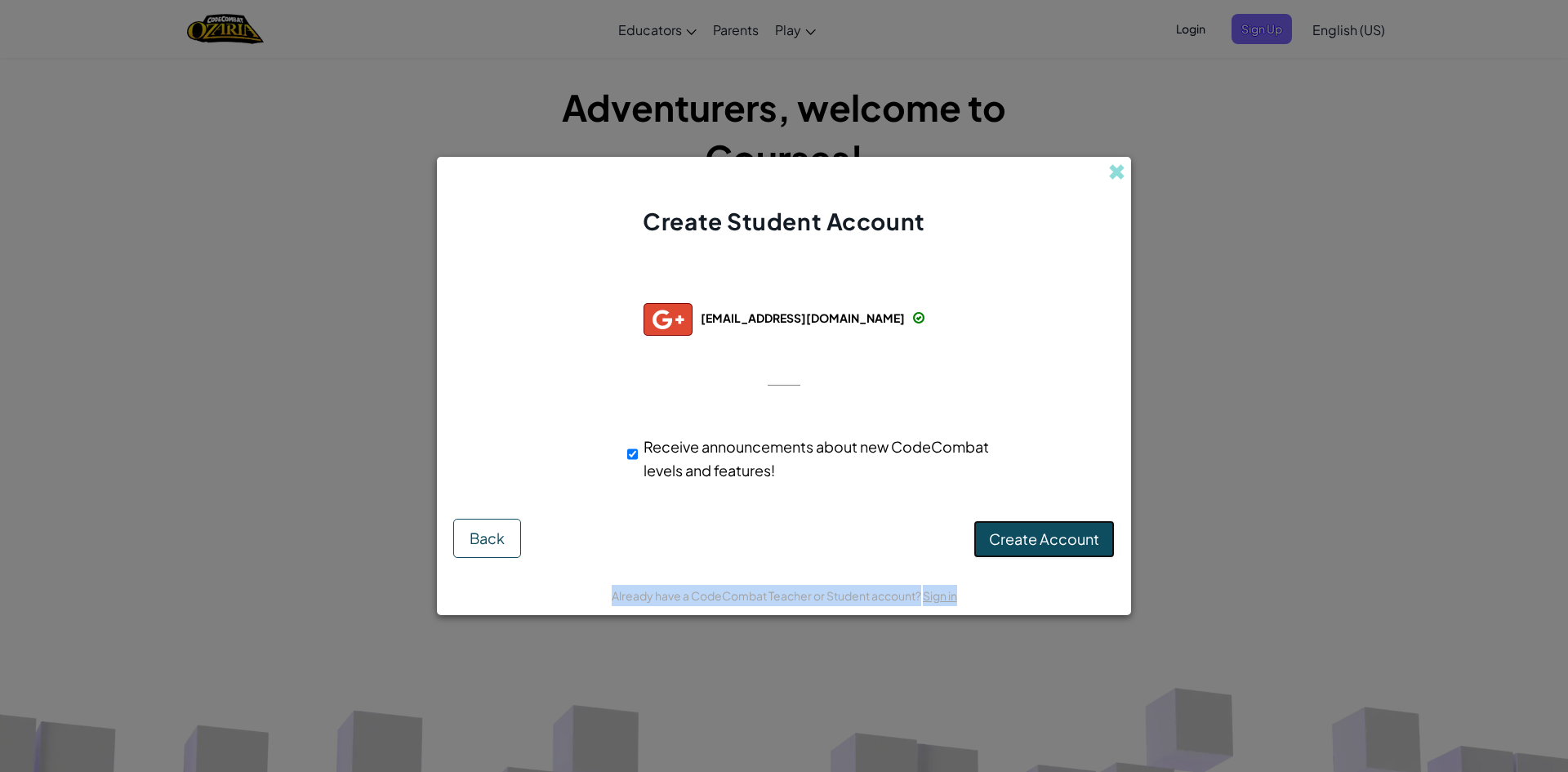
click at [1005, 533] on button "Create Account" at bounding box center [1044, 539] width 141 height 37
click at [1005, 533] on div "Creating Account... Back" at bounding box center [784, 538] width 661 height 39
click at [1005, 533] on button "Create Account" at bounding box center [1044, 539] width 141 height 37
click at [1005, 533] on div "Creating Account... Back" at bounding box center [784, 538] width 661 height 39
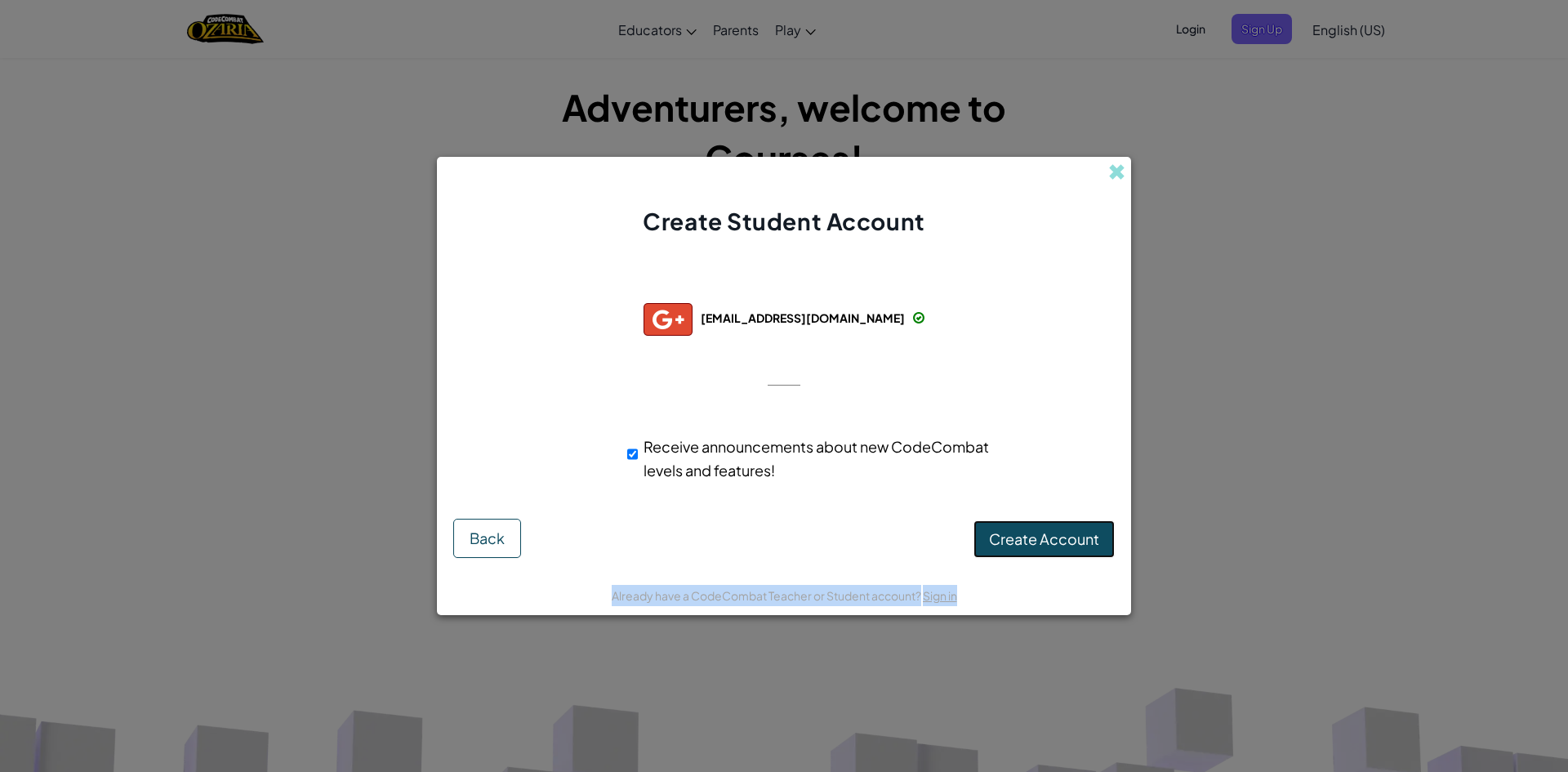
click at [1008, 524] on button "Create Account" at bounding box center [1044, 539] width 141 height 37
click at [665, 287] on span "Successfully connected with:" at bounding box center [783, 283] width 267 height 19
drag, startPoint x: 703, startPoint y: 351, endPoint x: 700, endPoint y: 327, distance: 24.2
click at [703, 345] on div "Successfully connected with: [EMAIL_ADDRESS][DOMAIN_NAME] [EMAIL_ADDRESS][DOMAI…" at bounding box center [784, 386] width 654 height 265
click at [1029, 544] on button "Create Account" at bounding box center [1044, 539] width 141 height 37
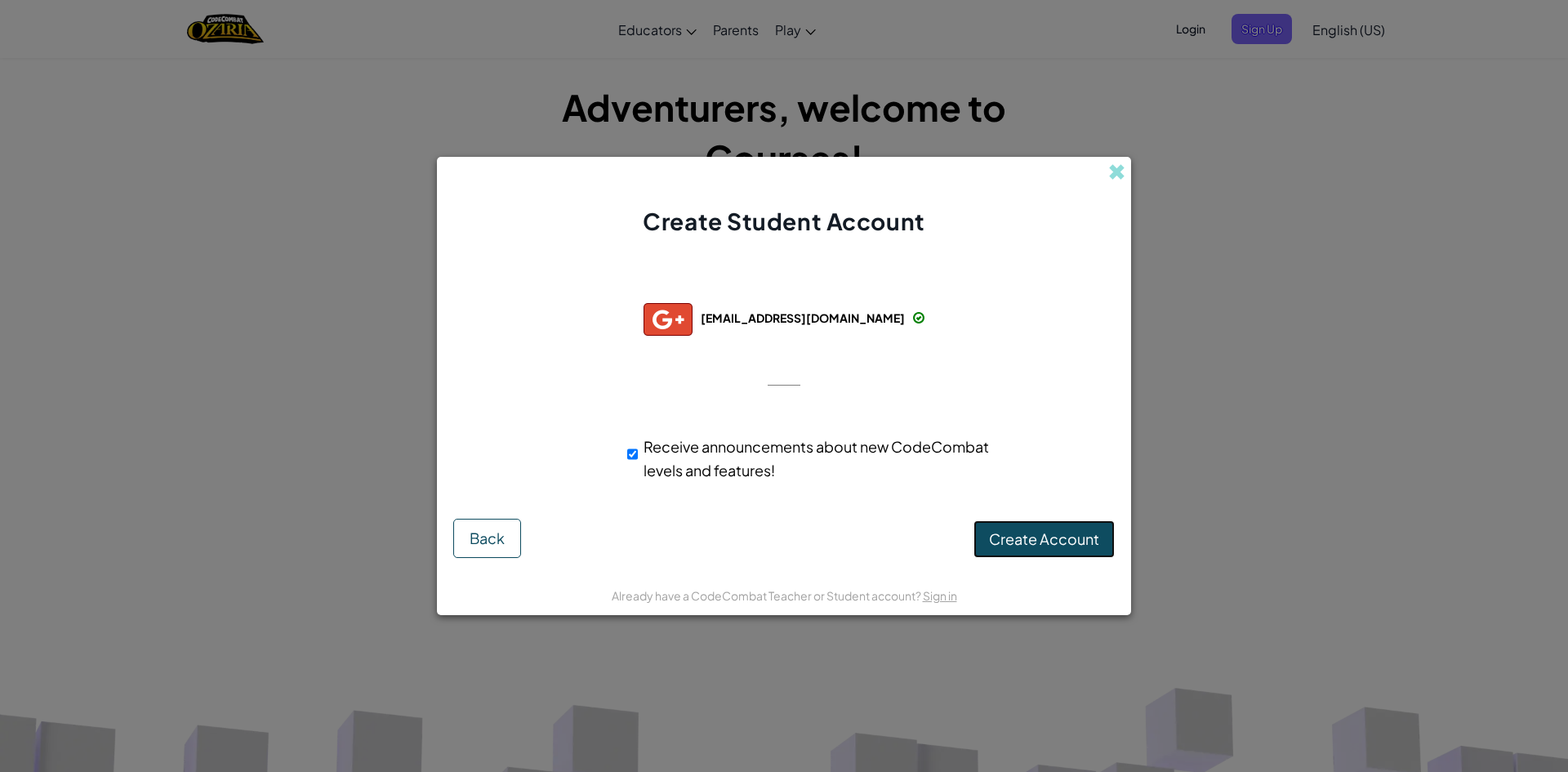
click at [1041, 554] on button "Create Account" at bounding box center [1044, 539] width 141 height 37
click at [1113, 164] on span at bounding box center [1117, 172] width 17 height 17
